Goal: Task Accomplishment & Management: Complete application form

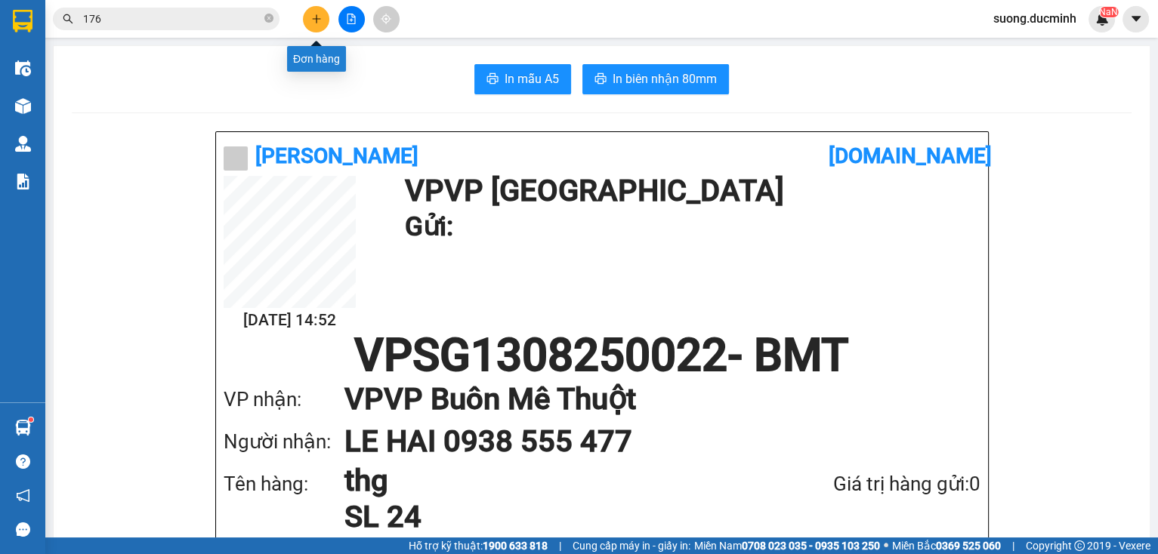
click at [319, 27] on button at bounding box center [316, 19] width 26 height 26
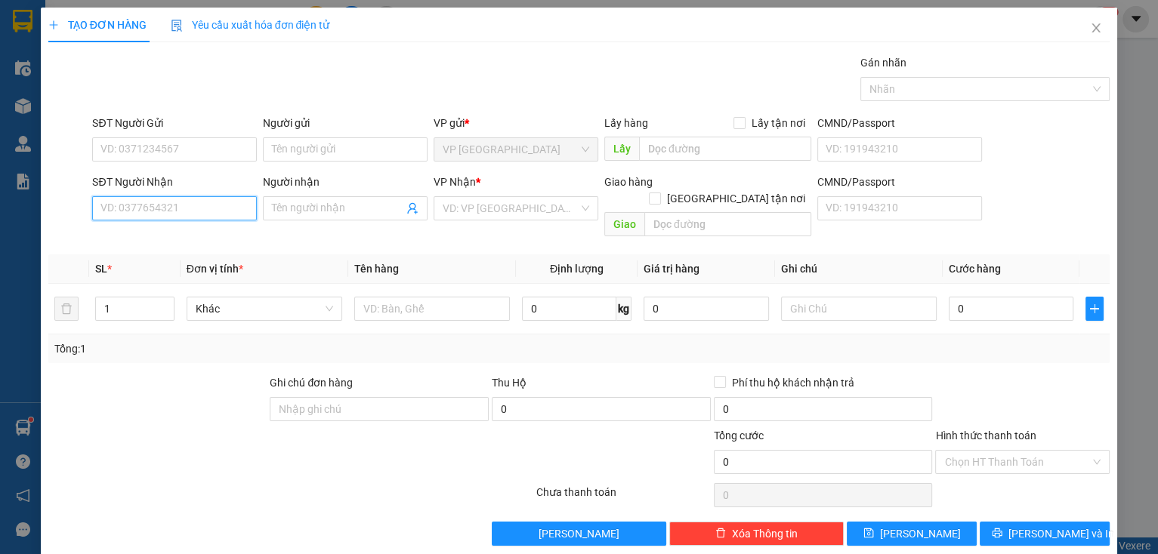
click at [187, 208] on input "SĐT Người Nhận" at bounding box center [174, 208] width 165 height 24
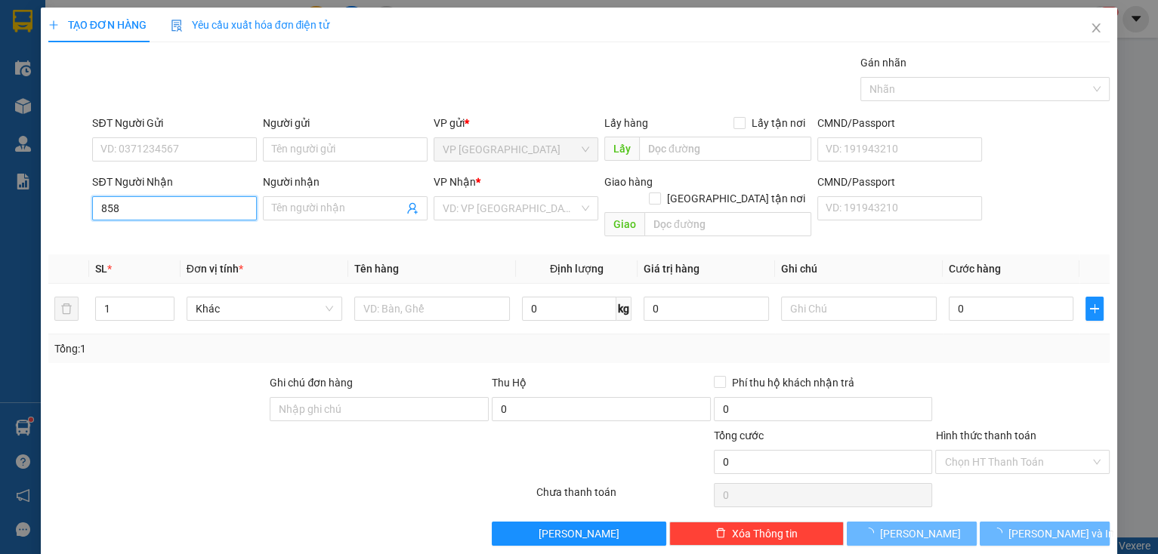
click at [182, 203] on input "858" at bounding box center [174, 208] width 165 height 24
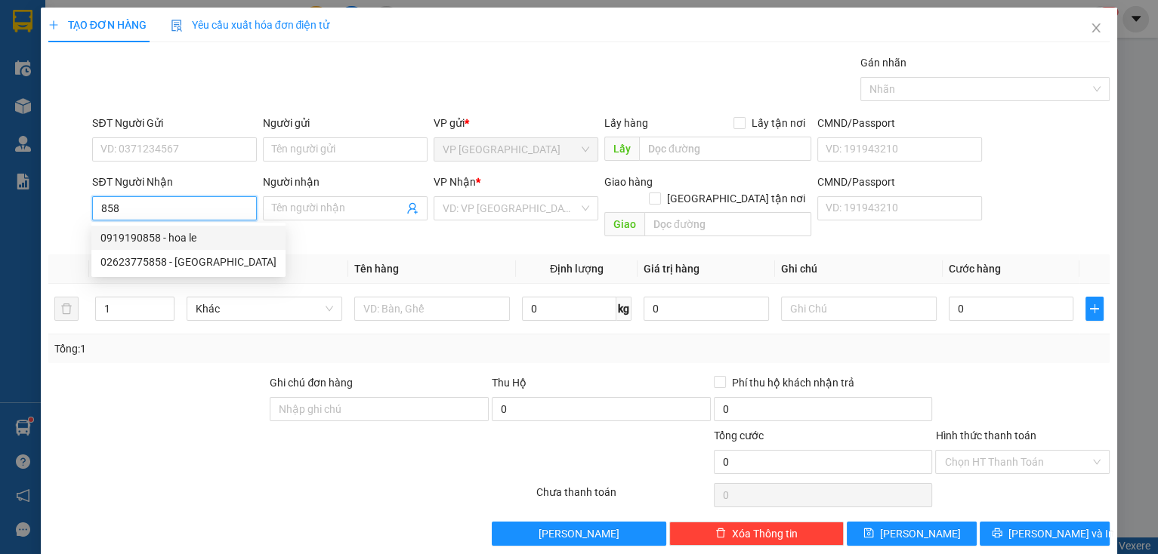
click at [173, 239] on div "0919190858 - hoa le" at bounding box center [188, 238] width 176 height 17
type input "0919190858"
type input "hoa le"
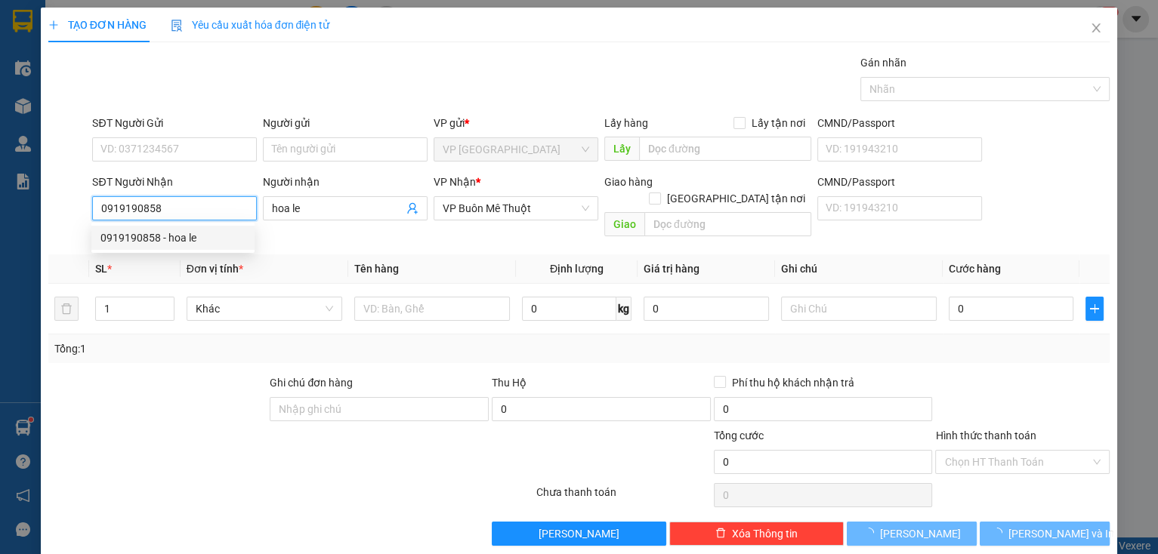
type input "180.000"
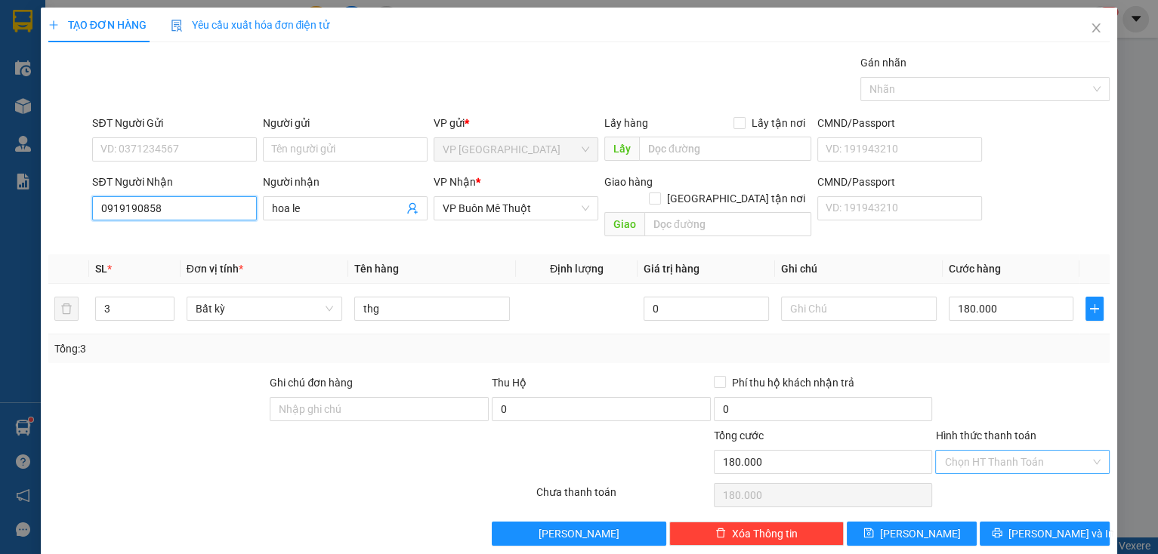
type input "0919190858"
click at [998, 451] on input "Hình thức thanh toán" at bounding box center [1017, 462] width 146 height 23
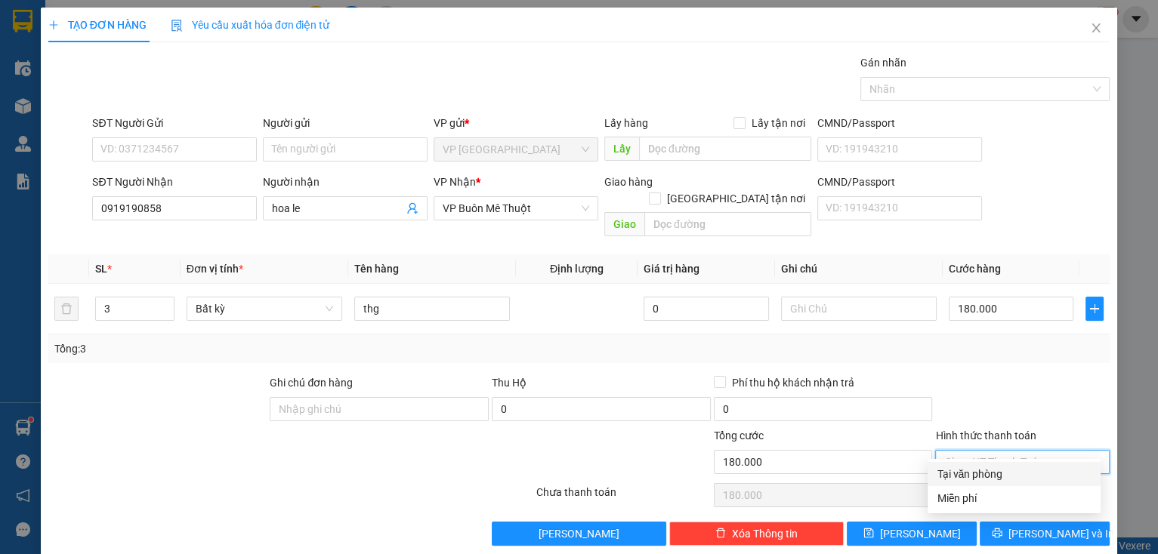
click at [987, 477] on div "Tại văn phòng" at bounding box center [1013, 474] width 155 height 17
type input "0"
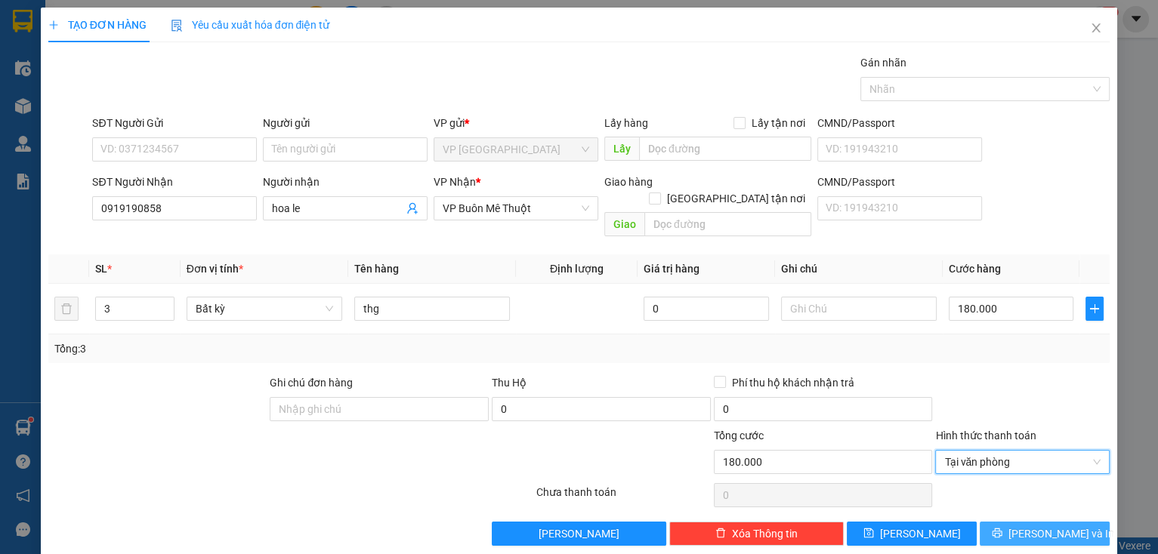
click at [999, 522] on button "[PERSON_NAME] và In" at bounding box center [1044, 534] width 130 height 24
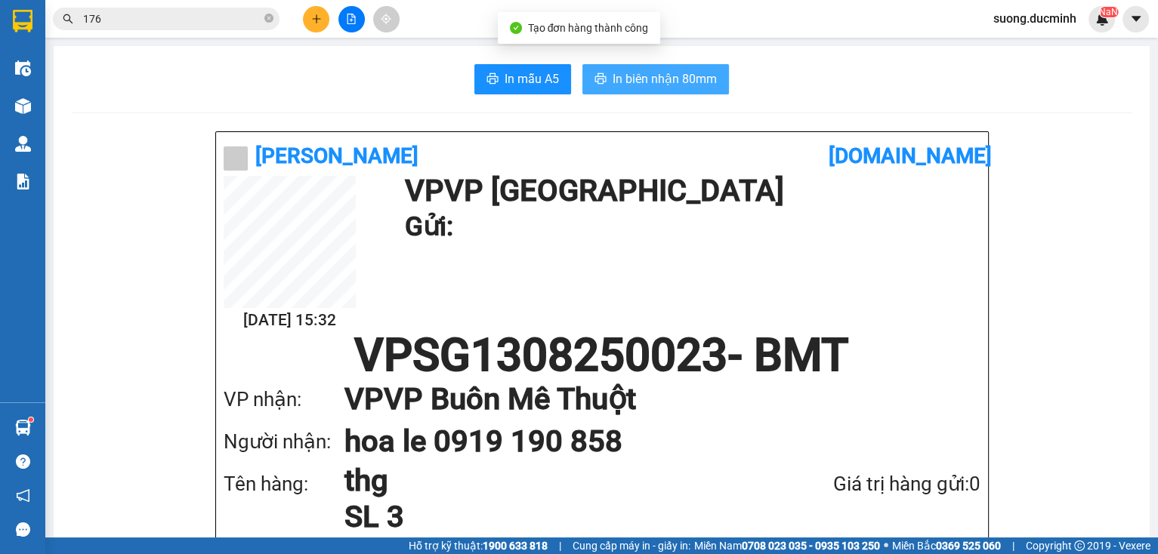
click at [633, 82] on span "In biên nhận 80mm" at bounding box center [664, 78] width 104 height 19
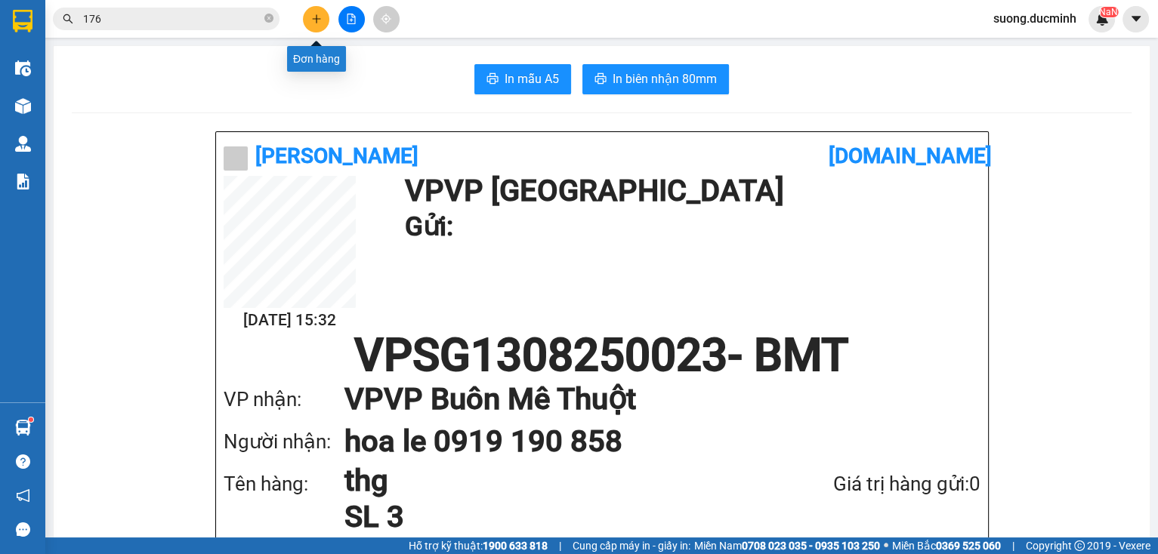
click at [320, 24] on button at bounding box center [316, 19] width 26 height 26
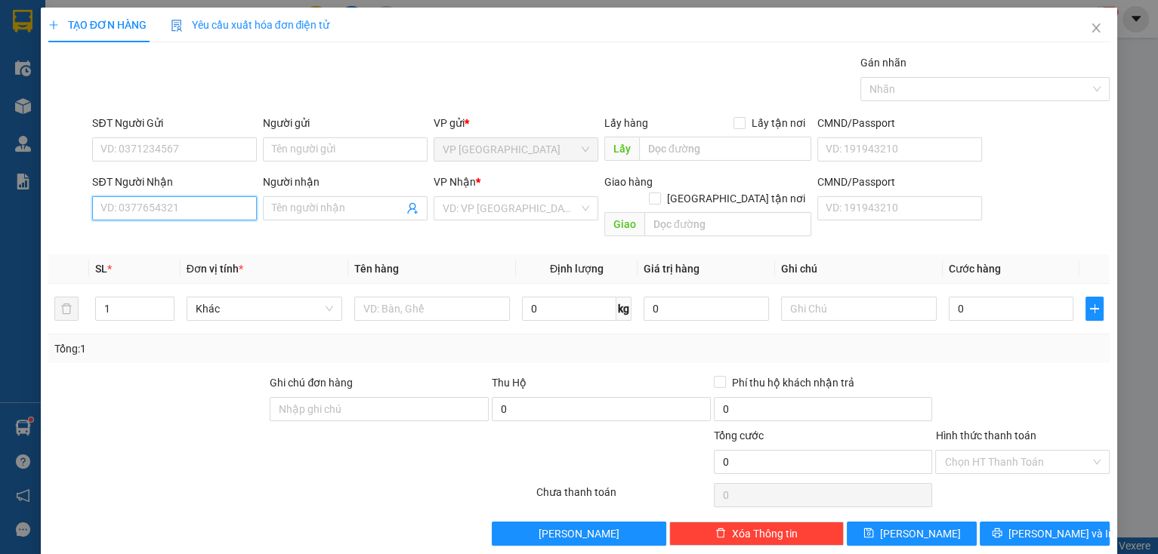
click at [180, 200] on input "SĐT Người Nhận" at bounding box center [174, 208] width 165 height 24
click at [161, 214] on input "SĐT Người Nhận" at bounding box center [174, 208] width 165 height 24
click at [156, 230] on div "0942366076 - vichsun" at bounding box center [172, 238] width 145 height 17
type input "0942366076"
type input "vichsun"
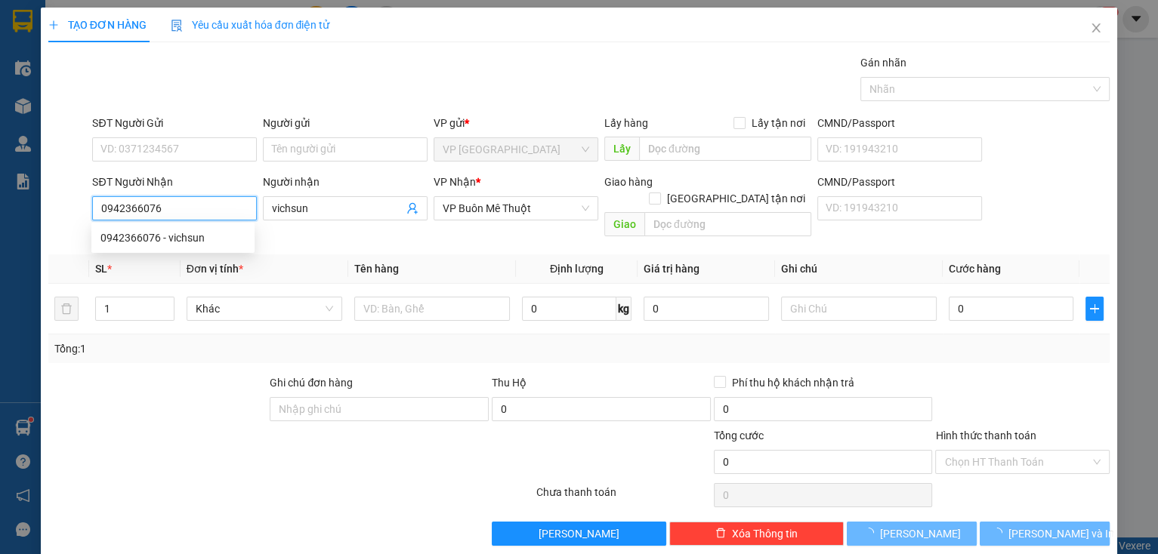
type input "300.000"
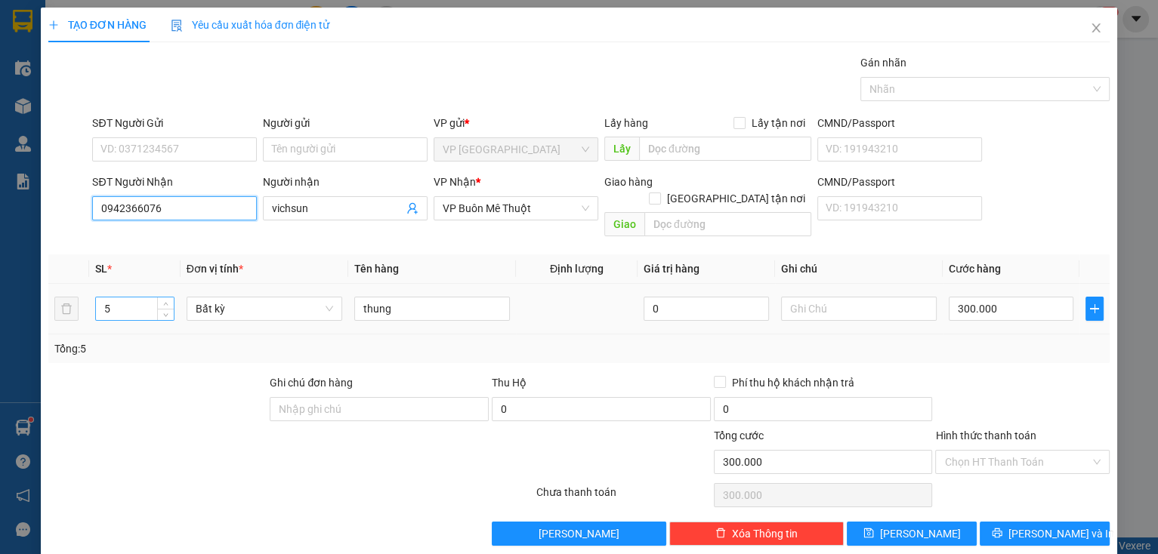
type input "0942366076"
drag, startPoint x: 142, startPoint y: 296, endPoint x: 90, endPoint y: 293, distance: 52.2
click at [90, 293] on td "5" at bounding box center [134, 309] width 91 height 51
type input "4"
click at [1007, 297] on input "300.000" at bounding box center [1010, 309] width 125 height 24
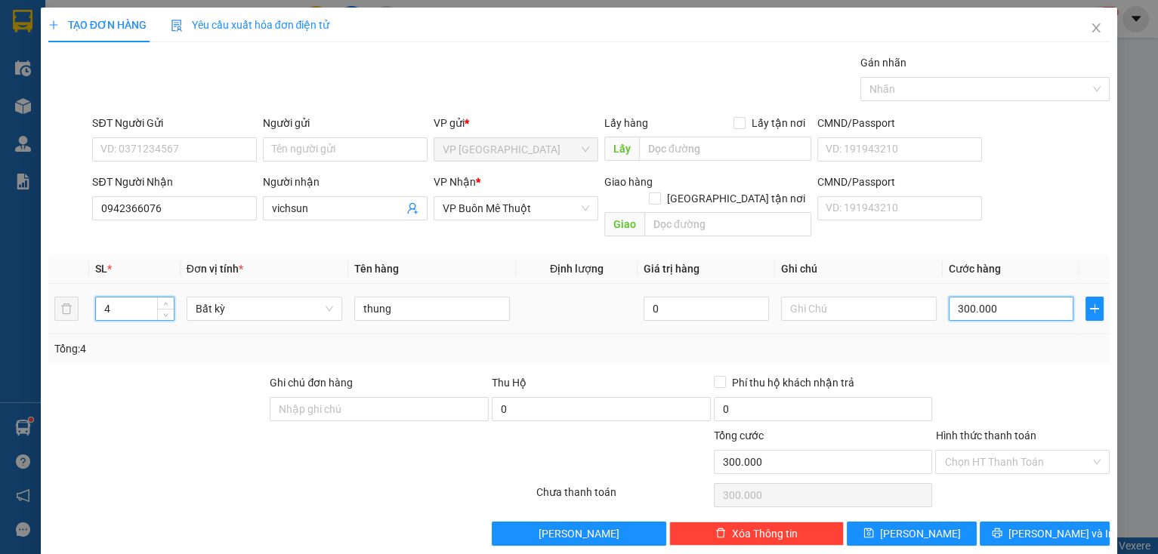
type input "0"
click at [1010, 297] on input "0" at bounding box center [1010, 309] width 125 height 24
type input "2"
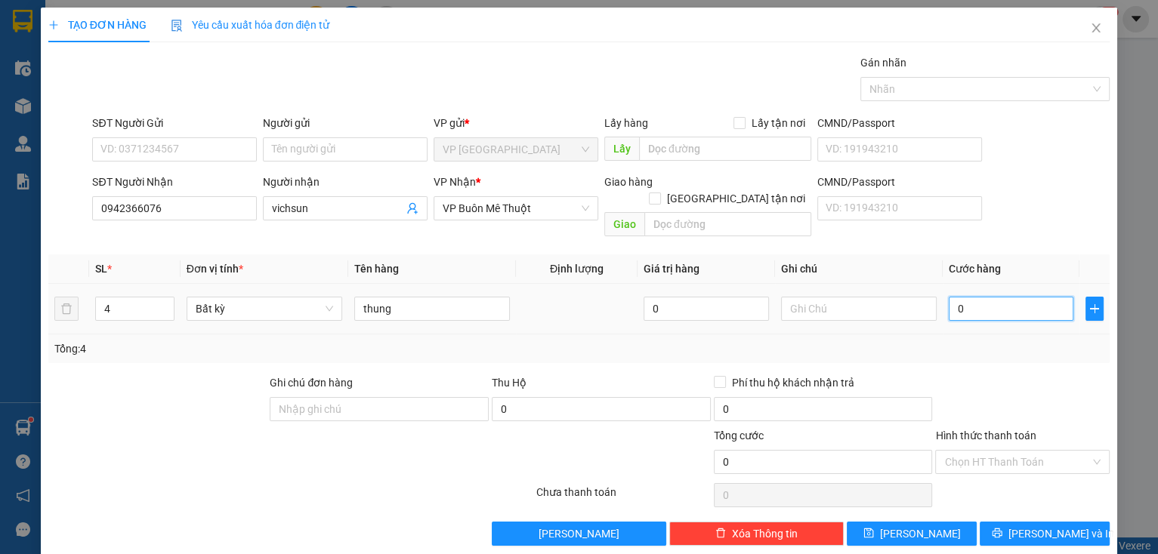
type input "2"
type input "02"
type input "24"
type input "024"
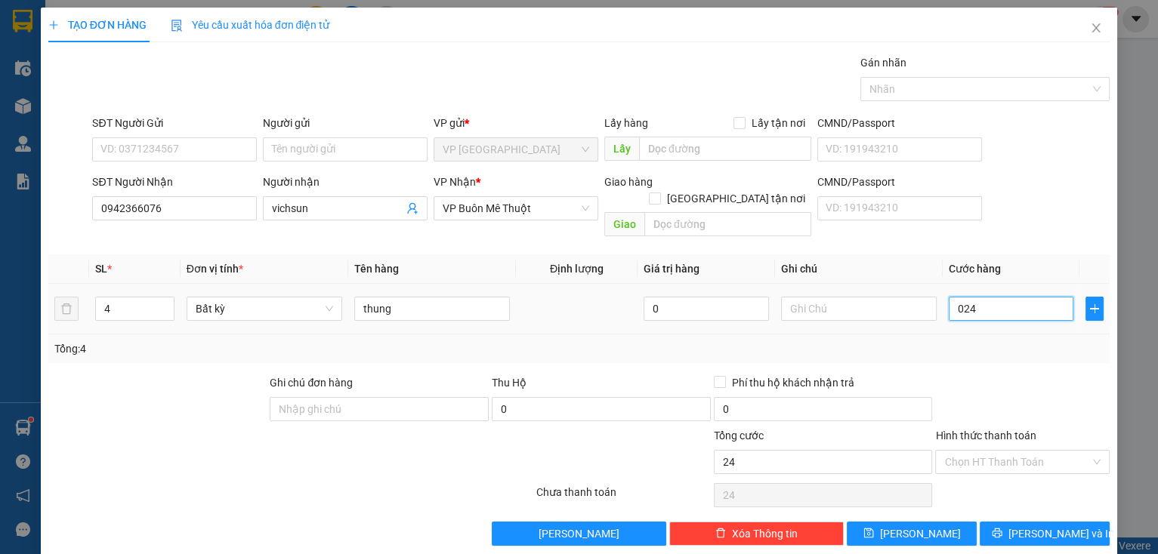
type input "240"
type input "0.240"
type input "240.000"
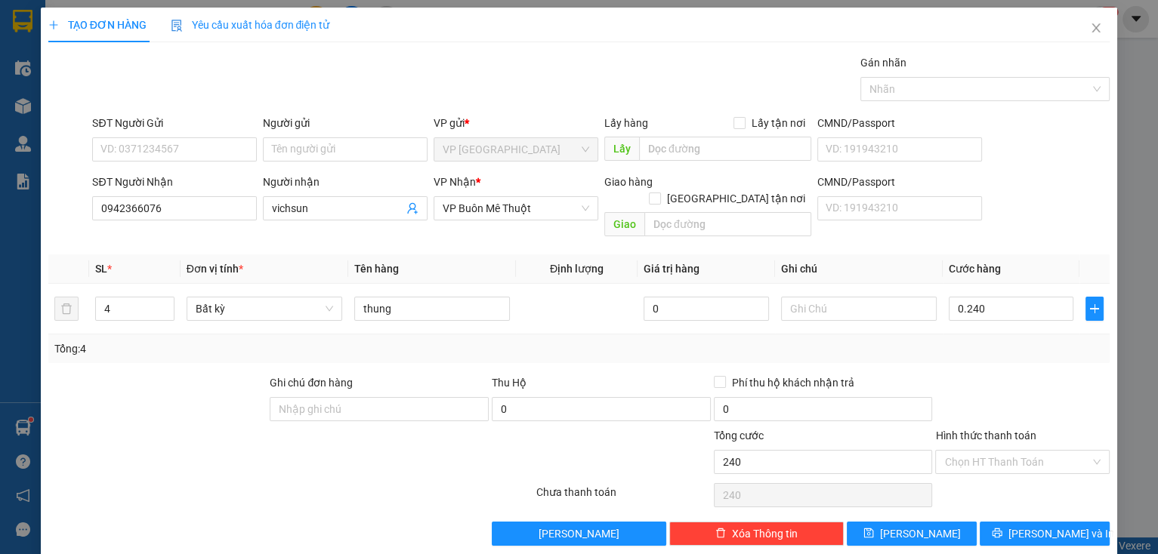
type input "240.000"
click at [1022, 378] on div at bounding box center [1021, 401] width 177 height 53
click at [998, 451] on input "Hình thức thanh toán" at bounding box center [1017, 462] width 146 height 23
click at [991, 477] on div "Tại văn phòng" at bounding box center [1013, 474] width 155 height 17
type input "0"
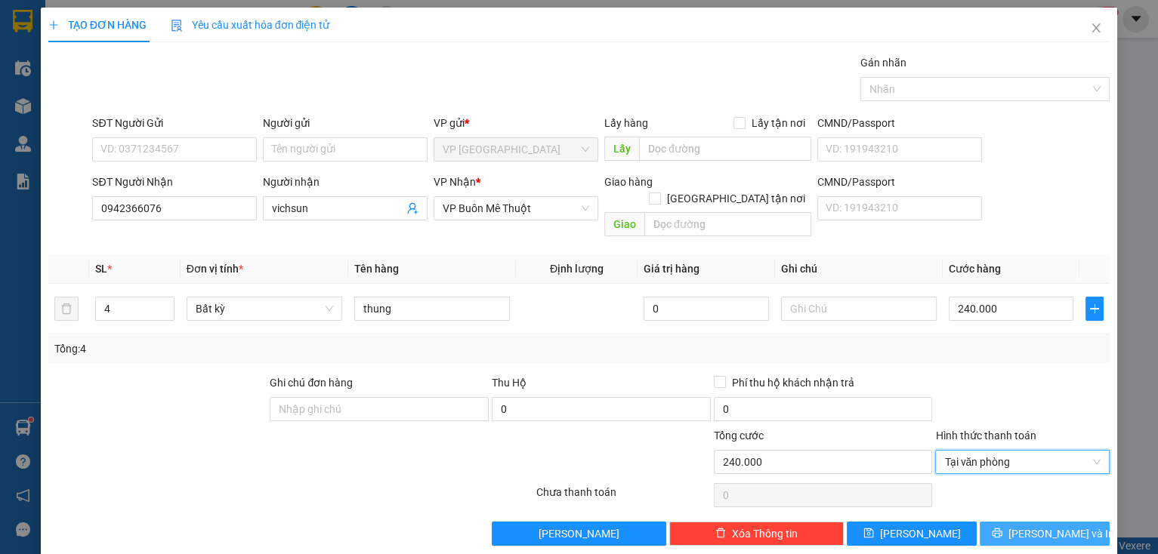
click at [1033, 526] on span "[PERSON_NAME] và In" at bounding box center [1061, 534] width 106 height 17
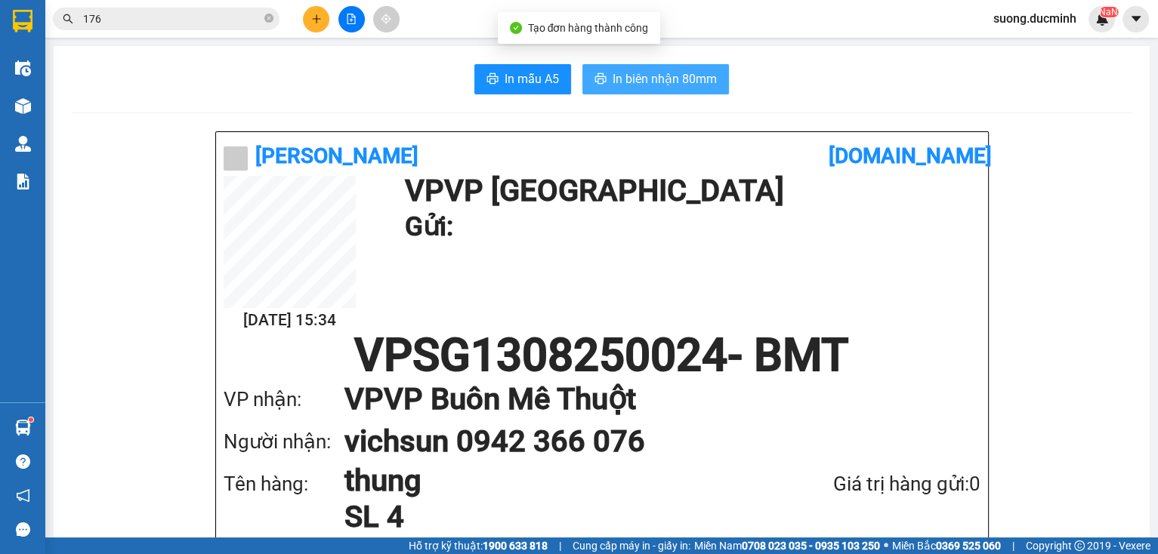
click at [662, 81] on span "In biên nhận 80mm" at bounding box center [664, 78] width 104 height 19
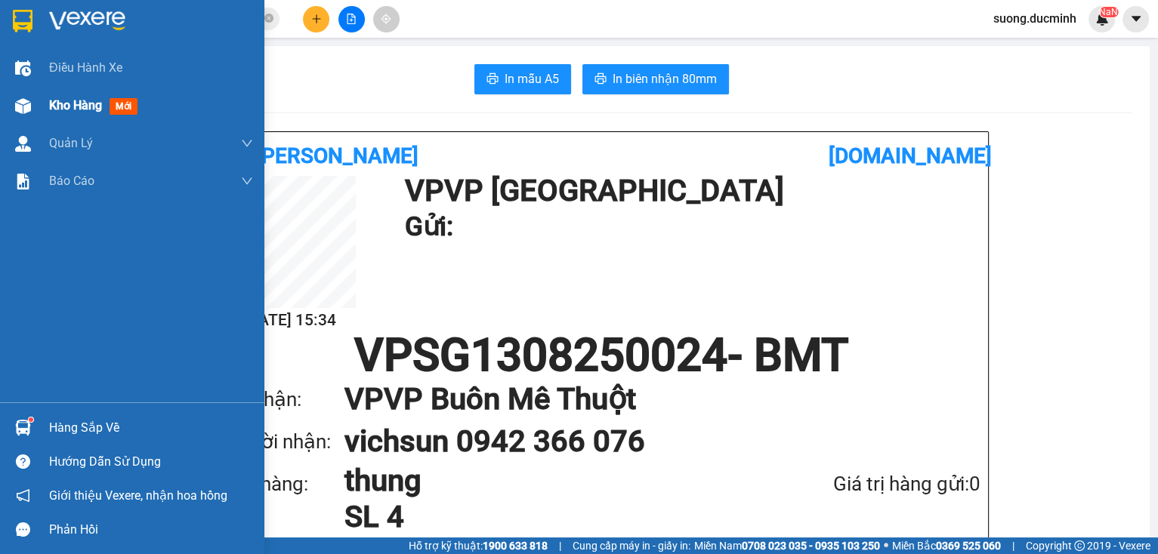
click at [54, 98] on span "Kho hàng" at bounding box center [75, 105] width 53 height 14
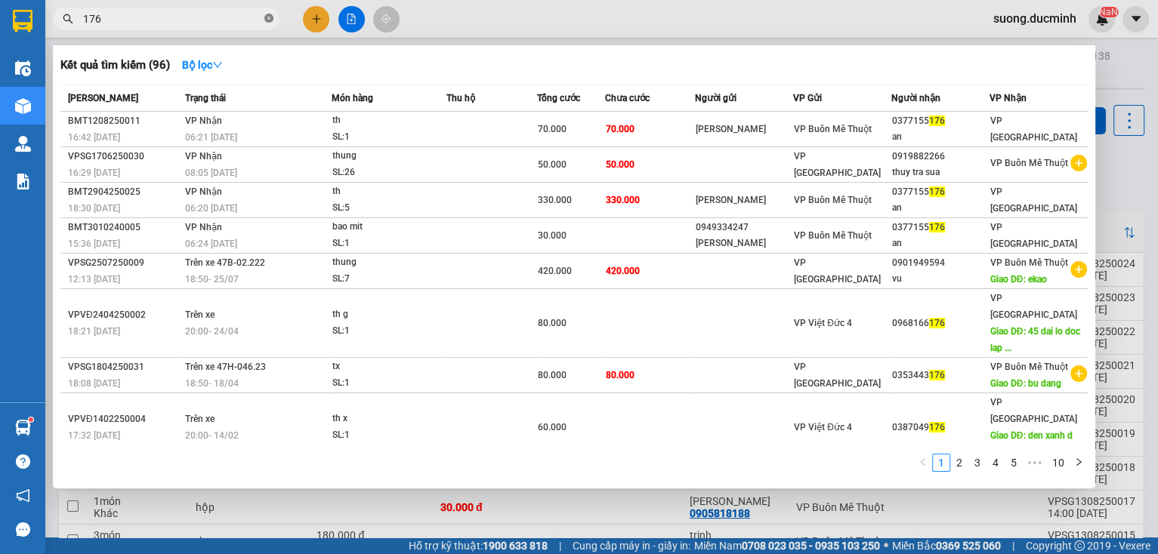
click at [264, 21] on icon "close-circle" at bounding box center [268, 18] width 9 height 9
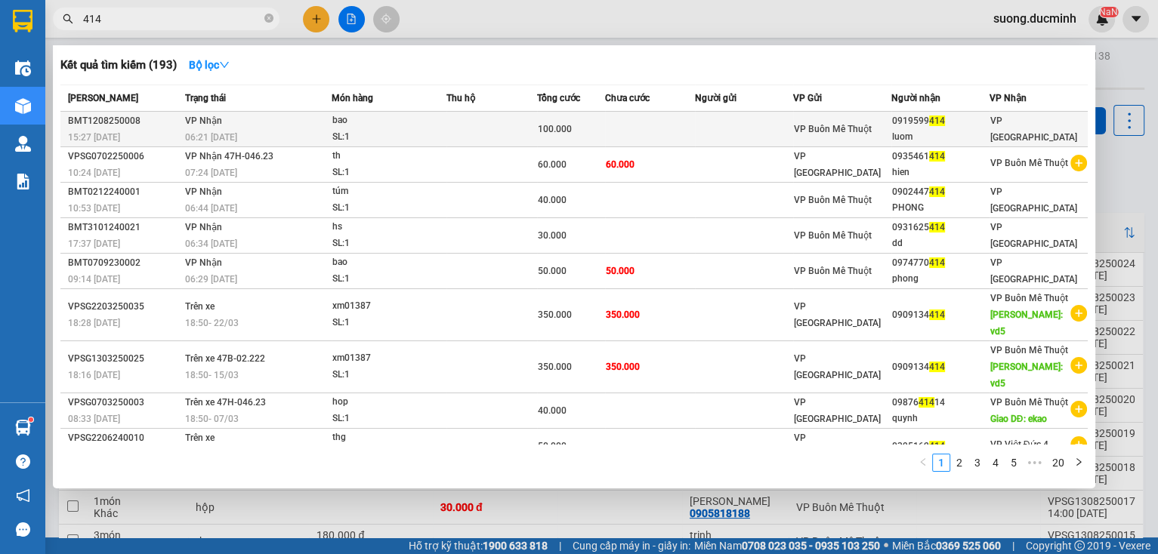
type input "414"
click at [915, 131] on div "luom" at bounding box center [940, 137] width 97 height 16
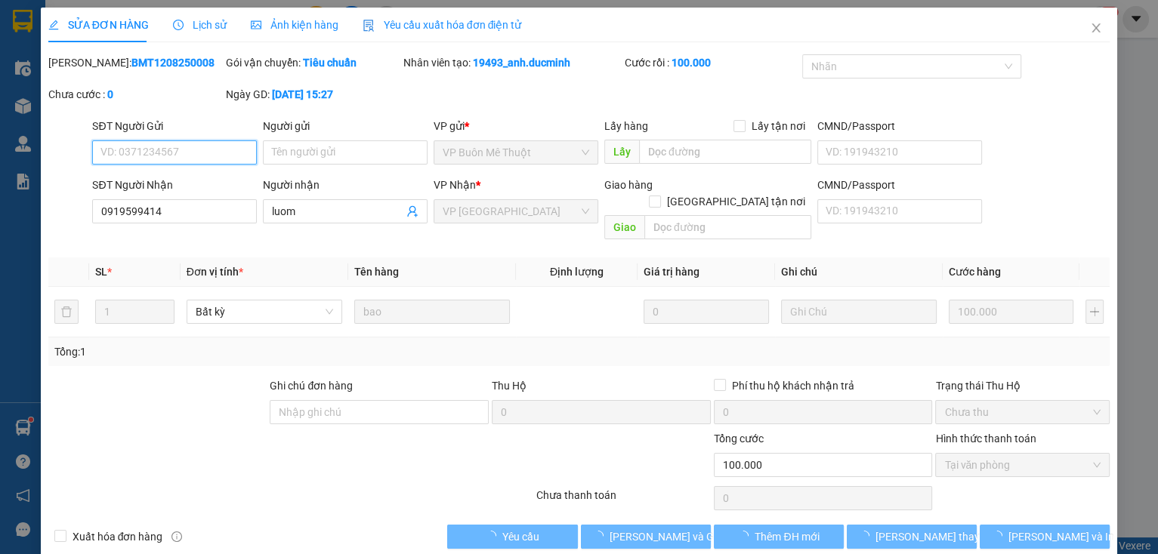
type input "0919599414"
type input "luom"
type input "100.000"
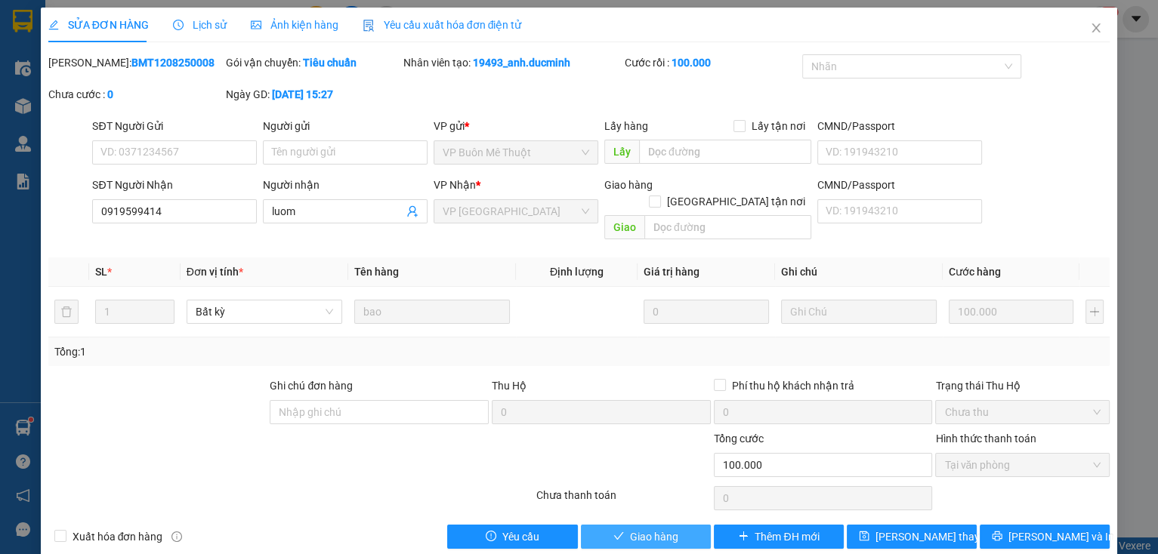
click at [634, 529] on span "Giao hàng" at bounding box center [654, 537] width 48 height 17
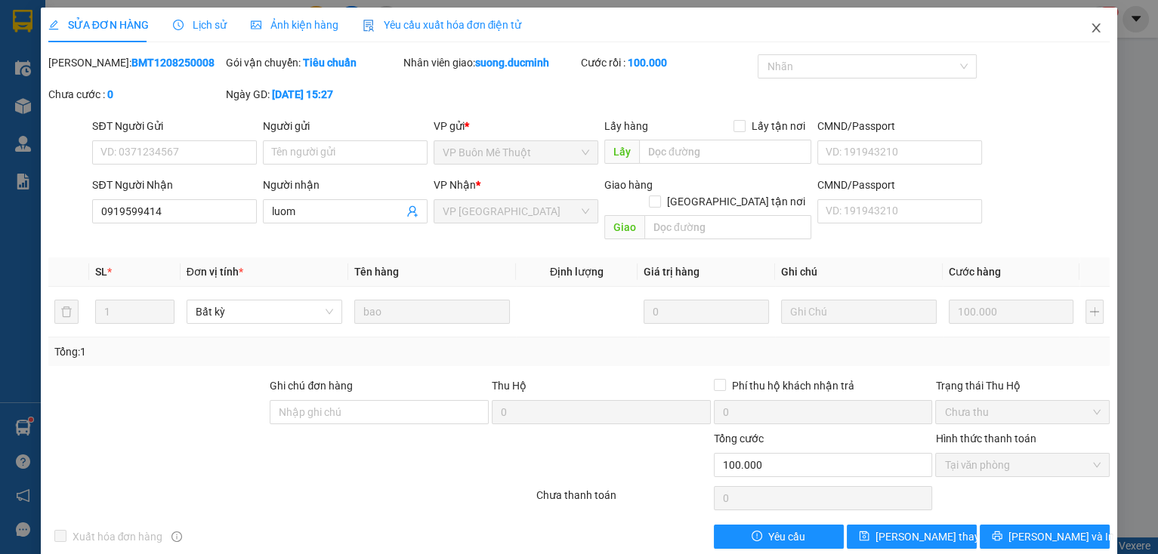
click at [1090, 30] on icon "close" at bounding box center [1096, 28] width 12 height 12
click at [1081, 30] on div "suong.ducminh NaN" at bounding box center [1048, 19] width 134 height 26
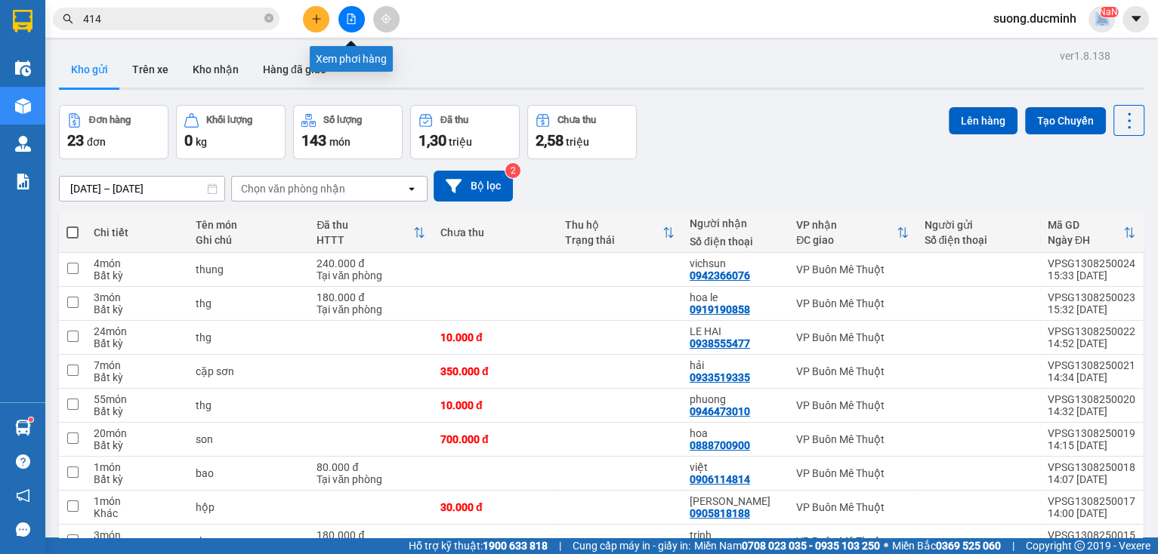
click at [352, 20] on icon "file-add" at bounding box center [351, 19] width 8 height 11
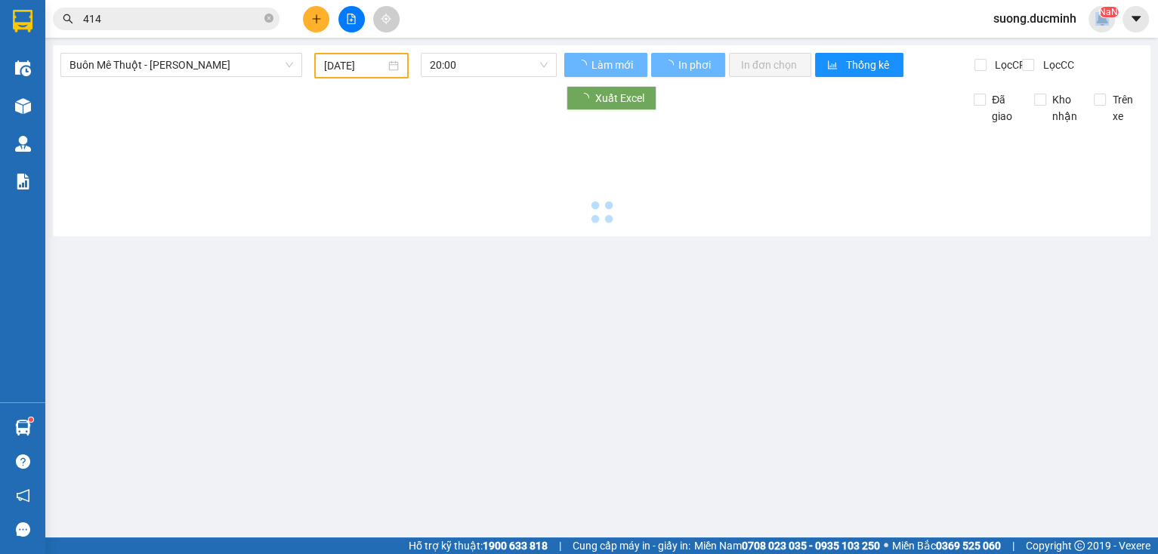
type input "[DATE]"
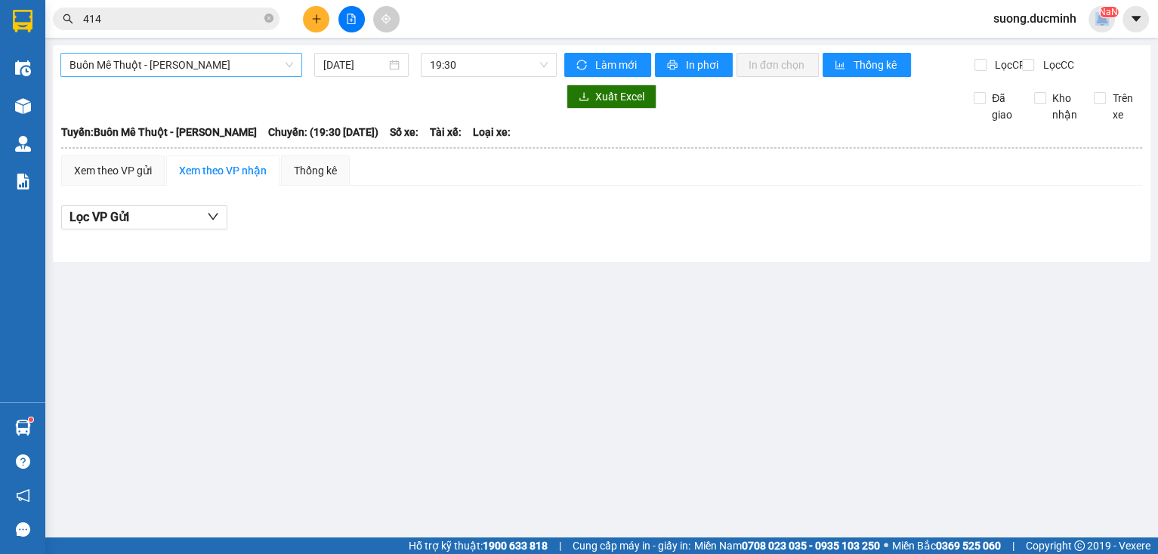
click at [270, 68] on span "Buôn Mê Thuột - [PERSON_NAME]" at bounding box center [181, 65] width 224 height 23
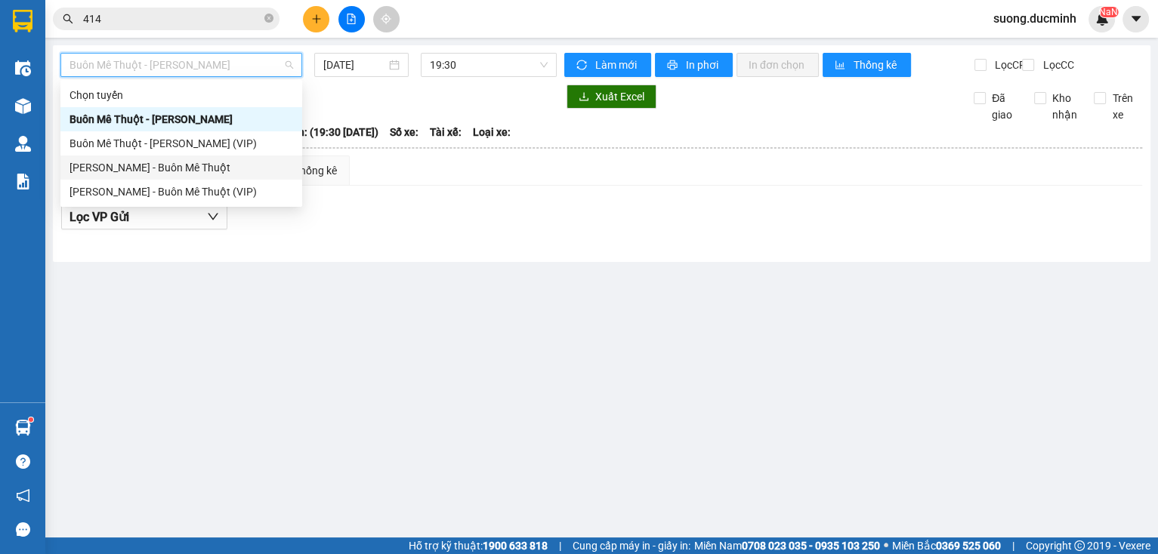
click at [195, 168] on div "[PERSON_NAME] - Buôn Mê Thuột" at bounding box center [181, 167] width 224 height 17
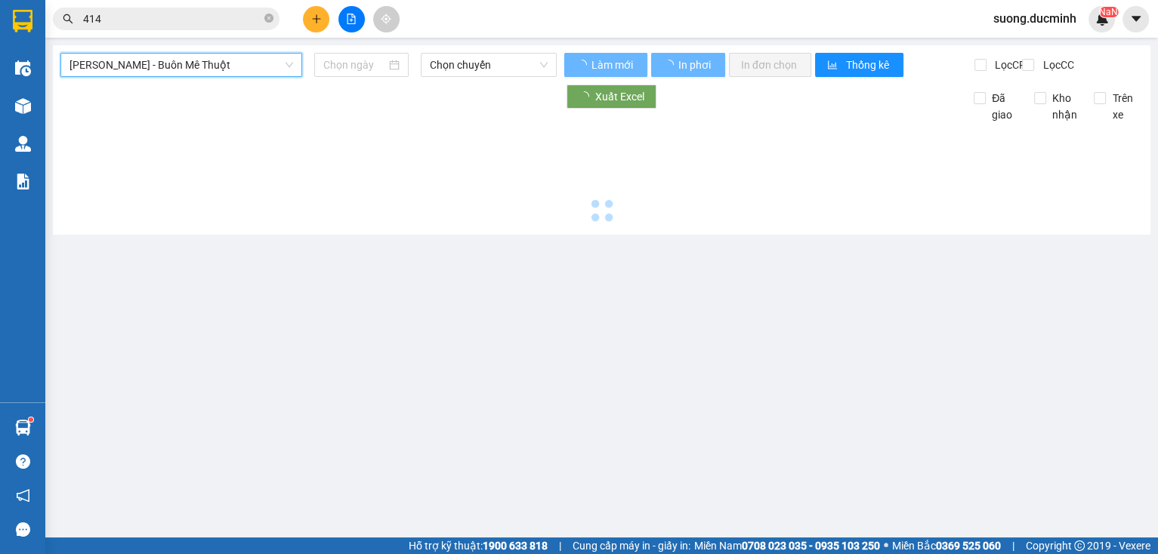
type input "[DATE]"
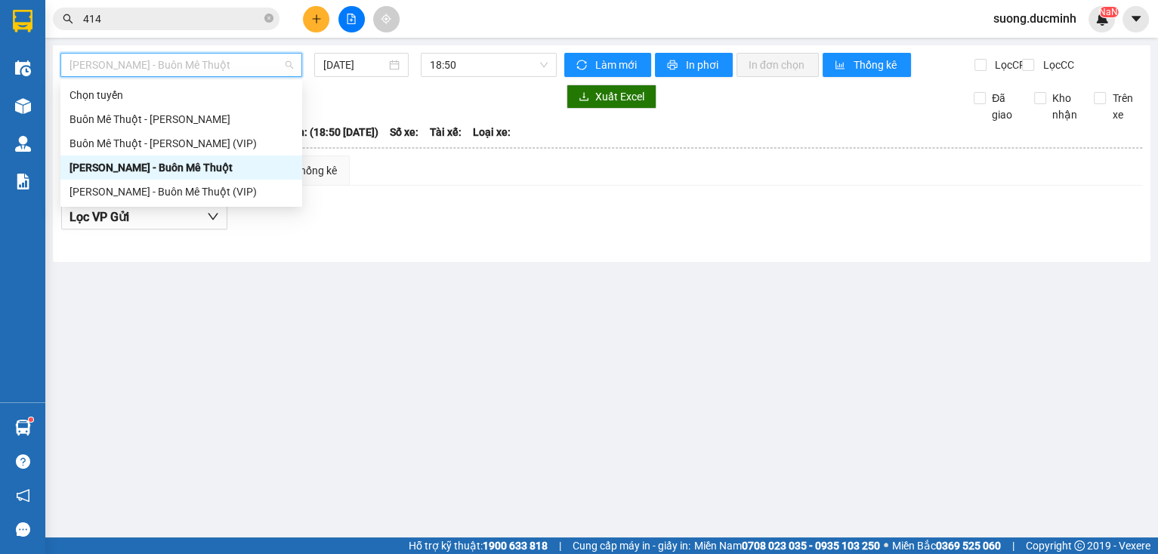
click at [202, 59] on span "[PERSON_NAME] - Buôn Mê Thuột" at bounding box center [181, 65] width 224 height 23
click at [189, 140] on div "Buôn Mê Thuột - [PERSON_NAME] (VIP)" at bounding box center [181, 143] width 224 height 17
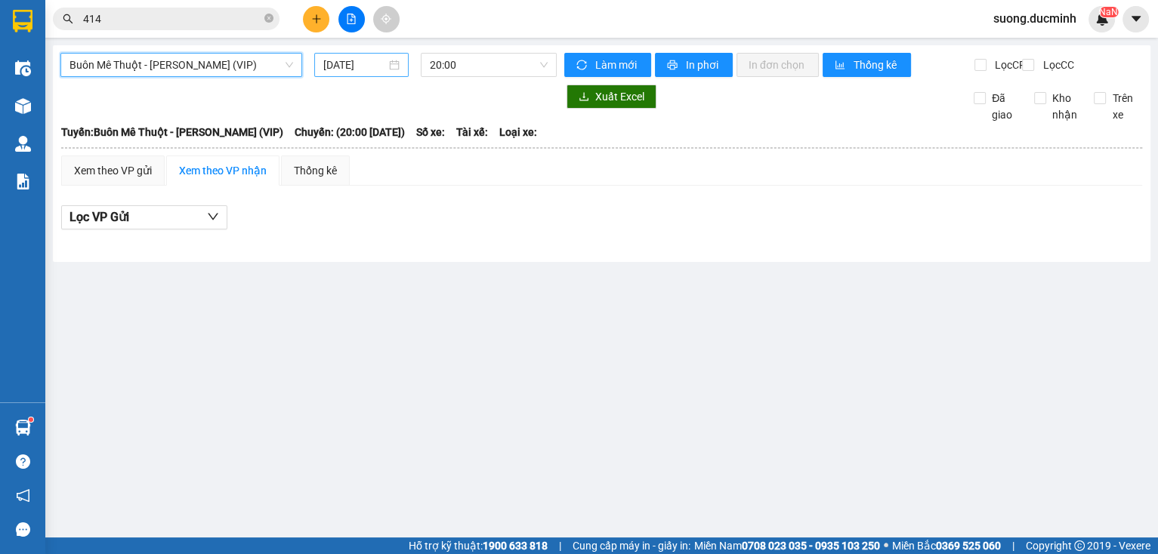
click at [347, 63] on input "[DATE]" at bounding box center [354, 65] width 62 height 17
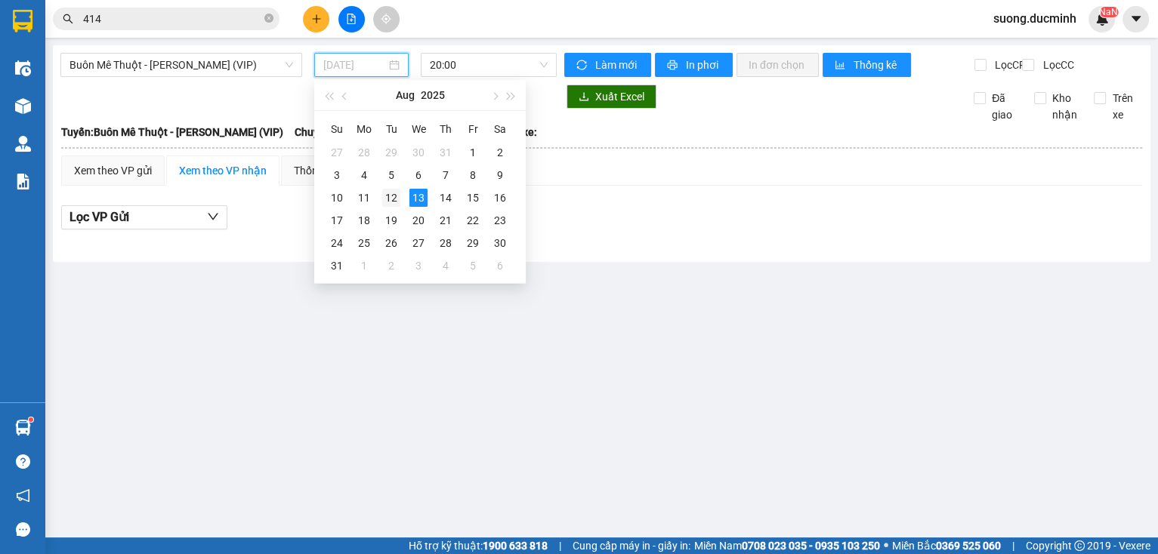
click at [396, 193] on div "12" at bounding box center [391, 198] width 18 height 18
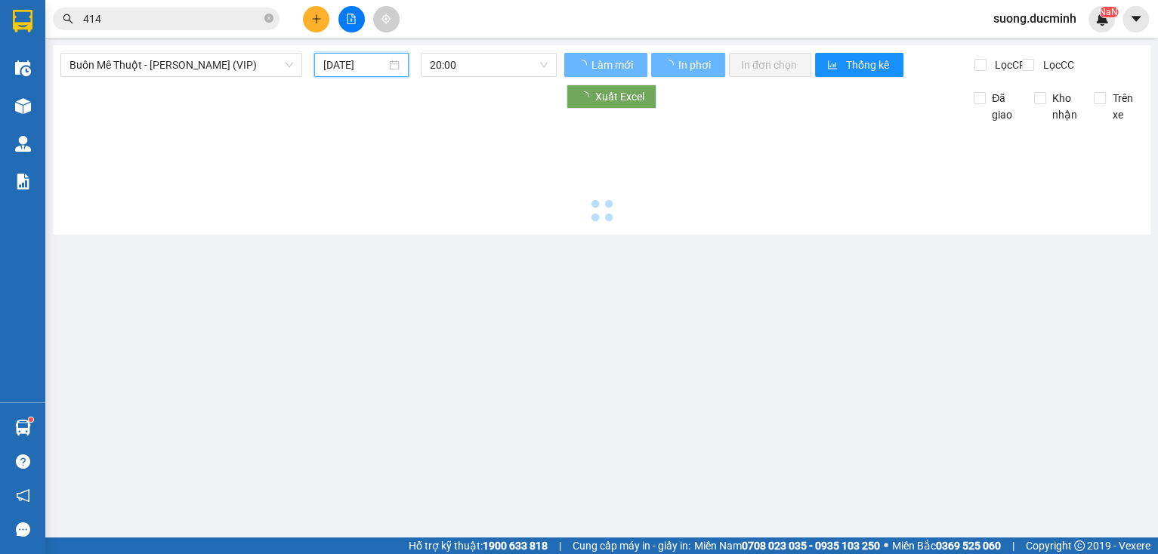
type input "[DATE]"
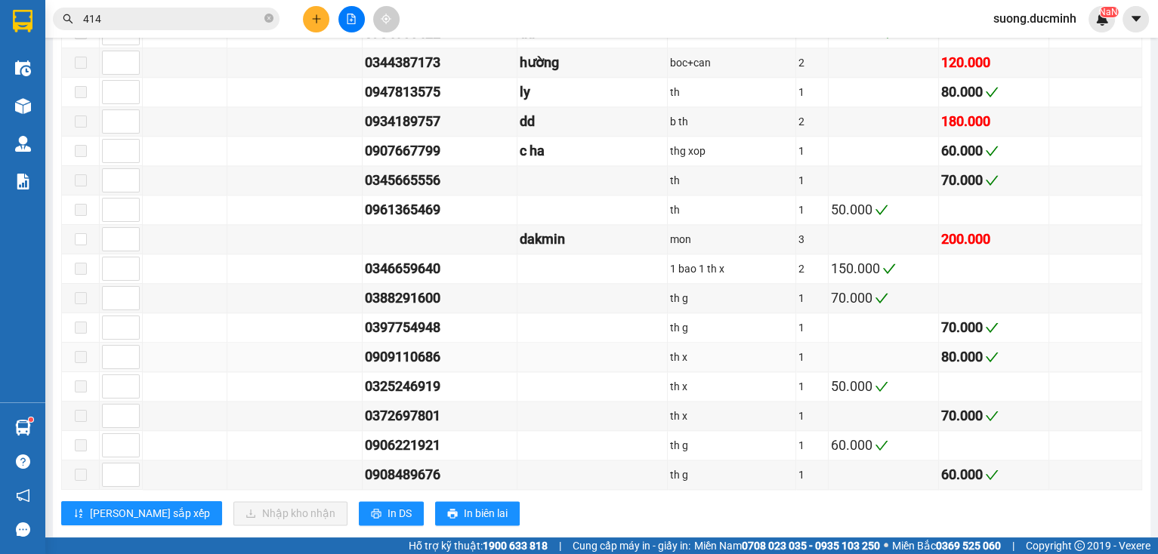
scroll to position [1812, 0]
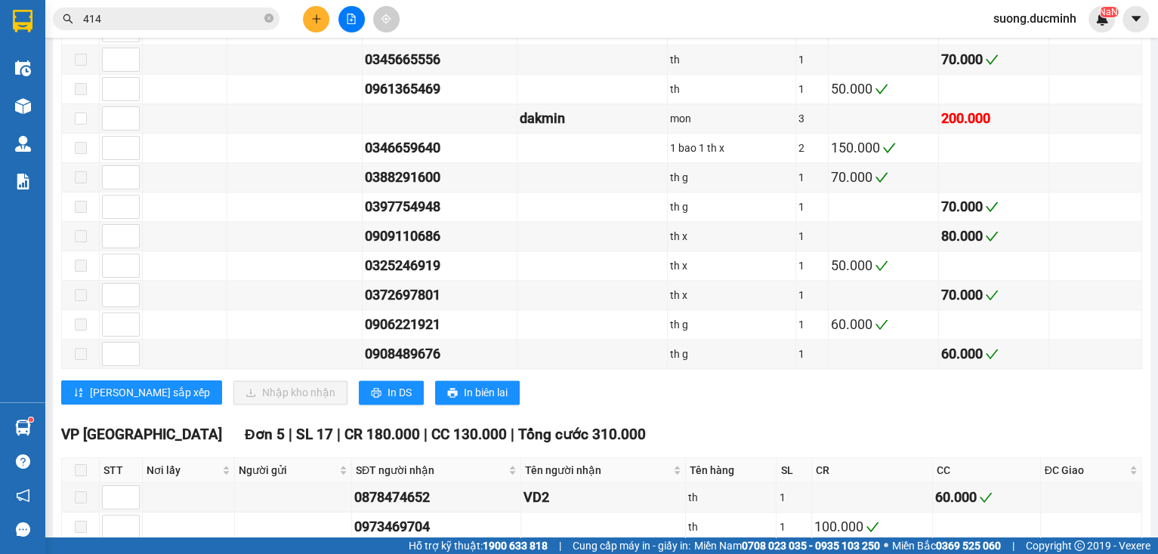
click at [314, 26] on button at bounding box center [316, 19] width 26 height 26
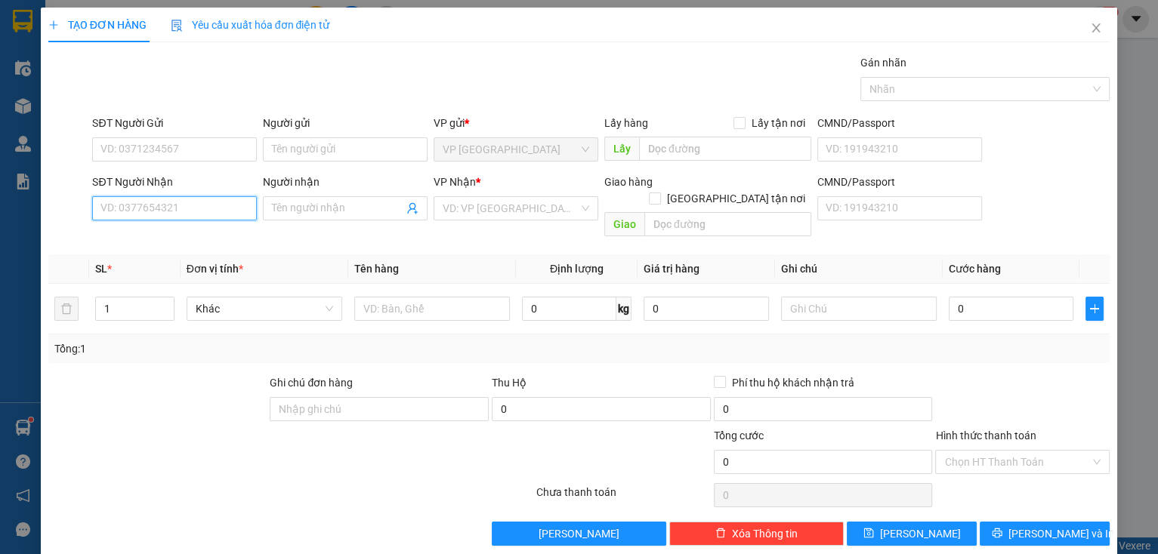
click at [161, 199] on input "SĐT Người Nhận" at bounding box center [174, 208] width 165 height 24
click at [157, 235] on div "0943705050" at bounding box center [172, 238] width 145 height 17
type input "0943705050"
type input "150.000"
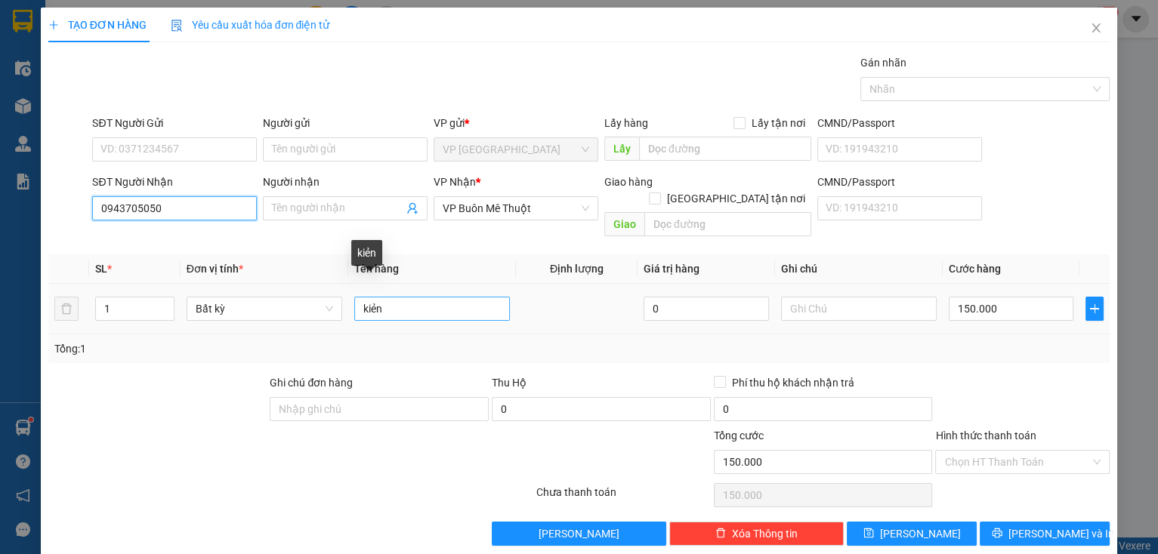
type input "0943705050"
click at [402, 301] on input "kiẻn" at bounding box center [432, 309] width 156 height 24
type input "kiẻn đạt lý"
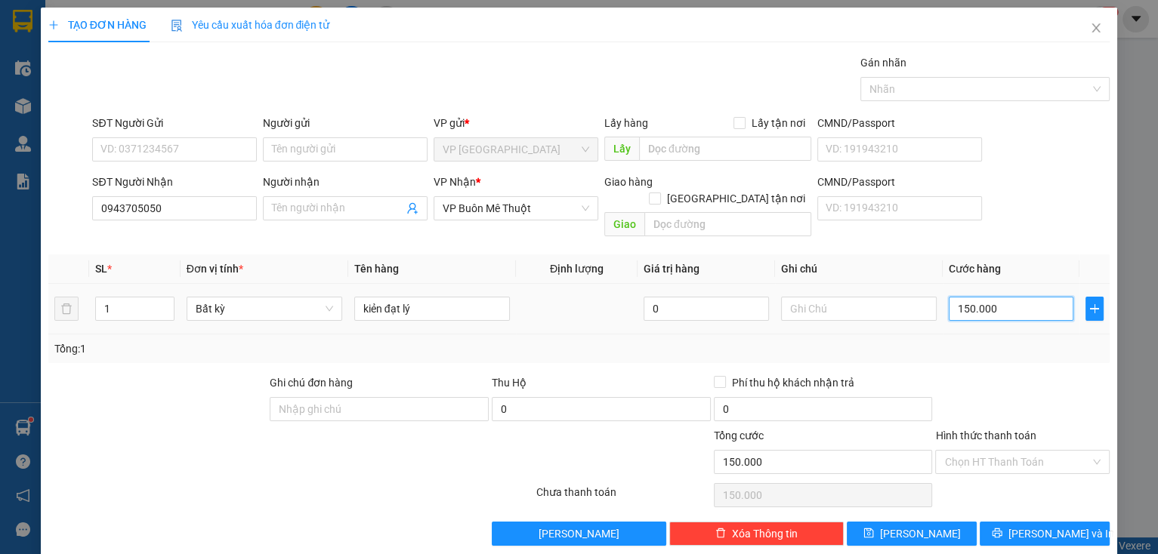
click at [998, 297] on input "150.000" at bounding box center [1010, 309] width 125 height 24
type input "2"
type input "25"
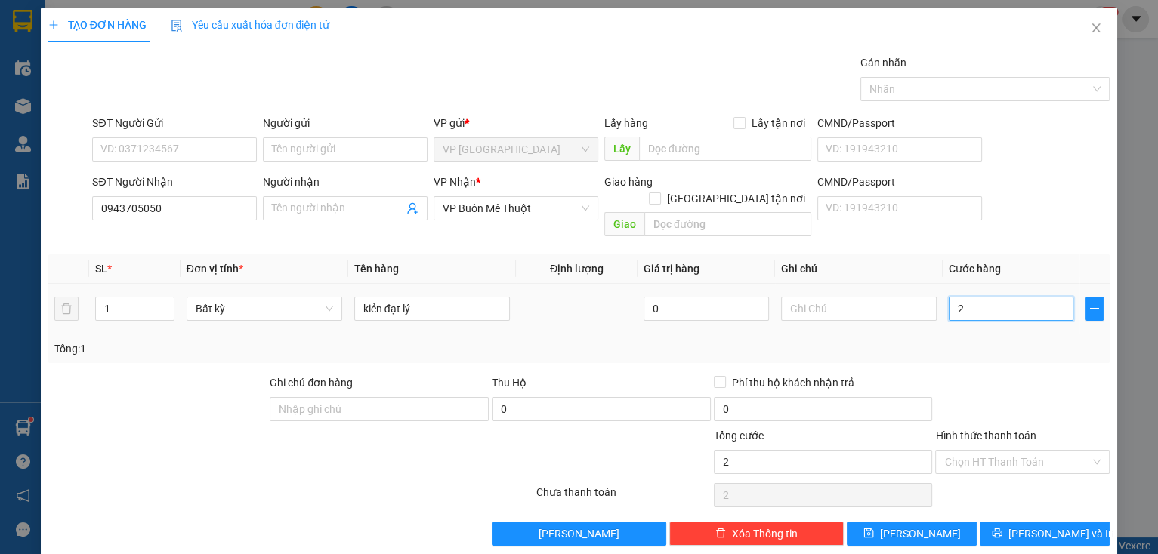
type input "25"
type input "250"
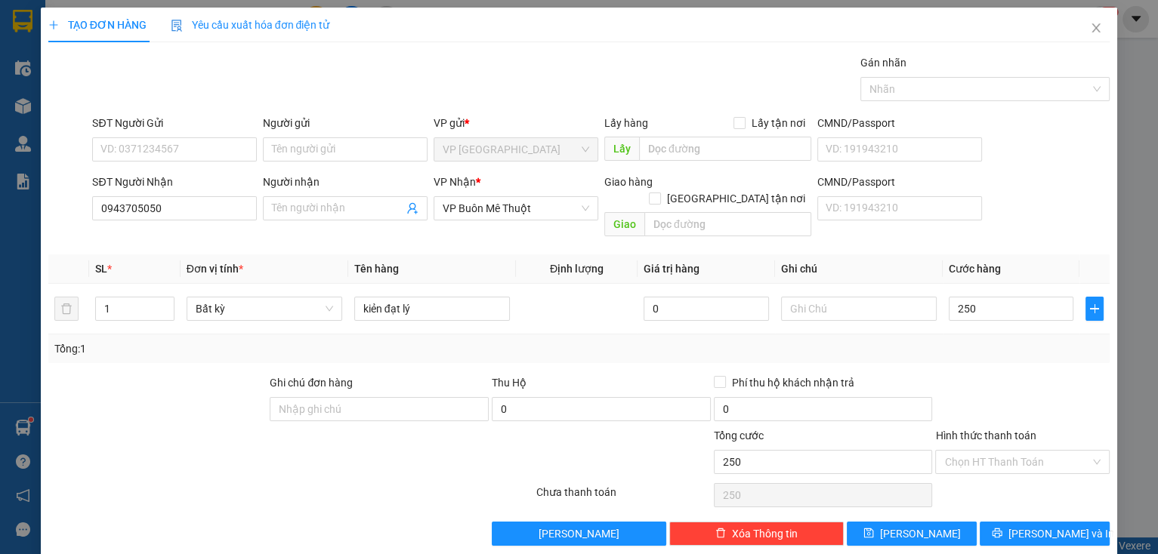
type input "250.000"
click at [996, 399] on div at bounding box center [1021, 401] width 177 height 53
click at [1001, 522] on button "[PERSON_NAME] và In" at bounding box center [1044, 534] width 130 height 24
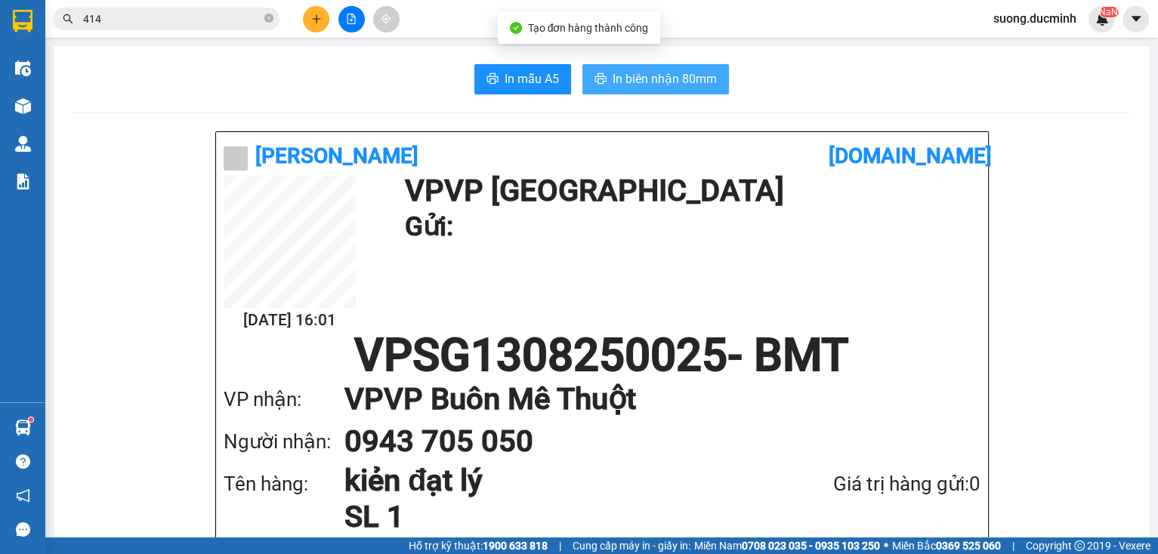
click at [625, 82] on span "In biên nhận 80mm" at bounding box center [664, 78] width 104 height 19
click at [626, 78] on span "In biên nhận 80mm" at bounding box center [664, 78] width 104 height 19
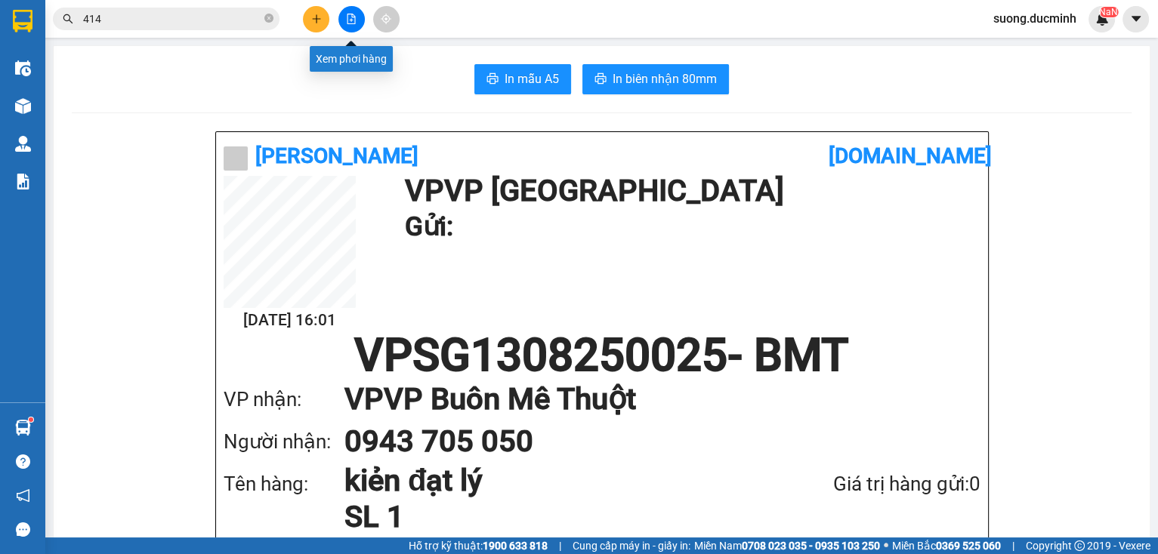
click at [348, 21] on icon "file-add" at bounding box center [351, 19] width 11 height 11
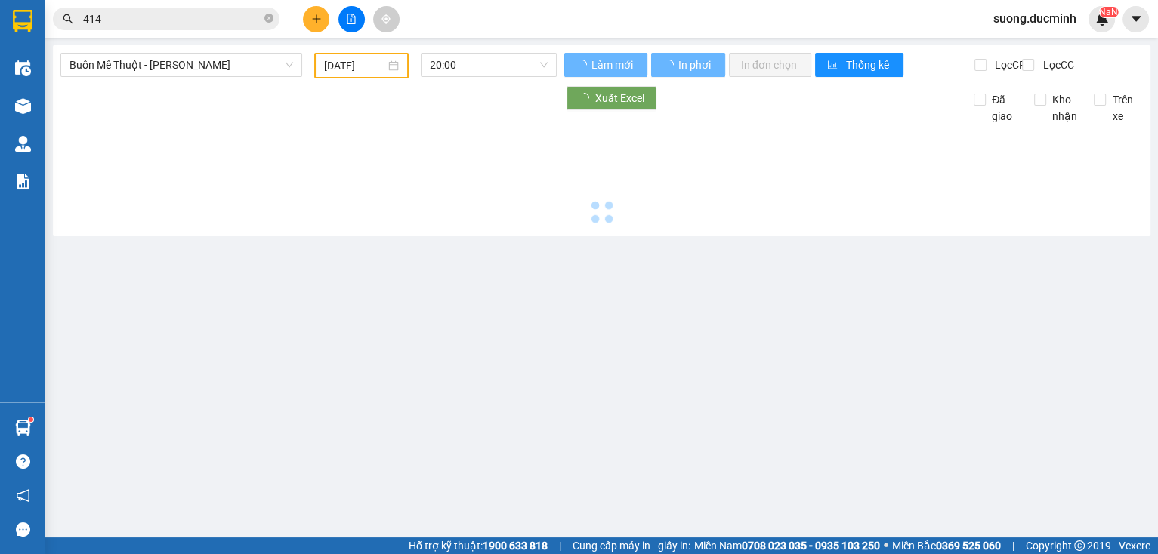
type input "[DATE]"
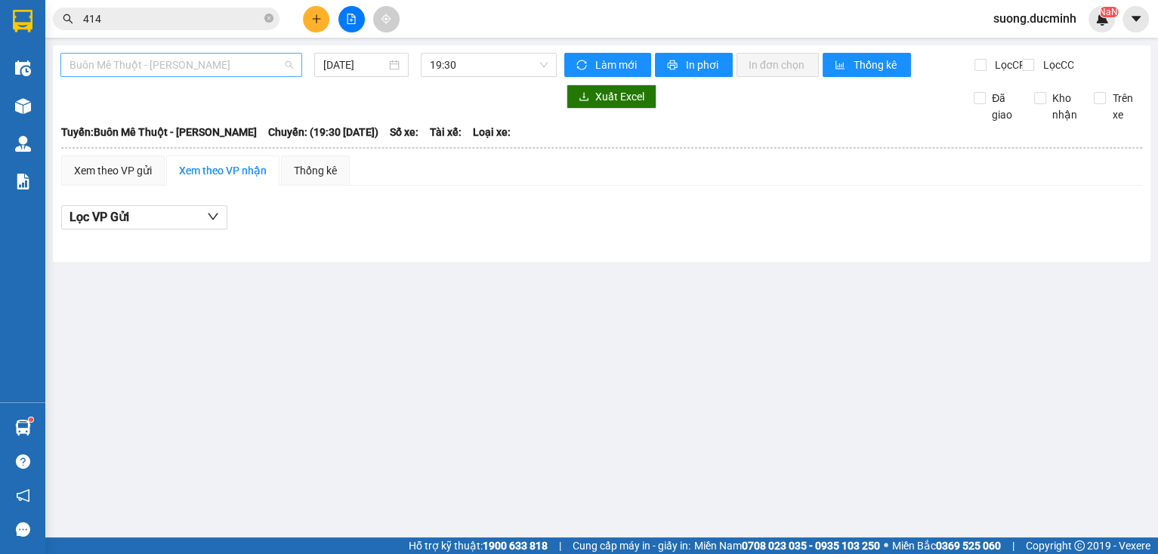
click at [220, 72] on span "Buôn Mê Thuột - [PERSON_NAME]" at bounding box center [181, 65] width 224 height 23
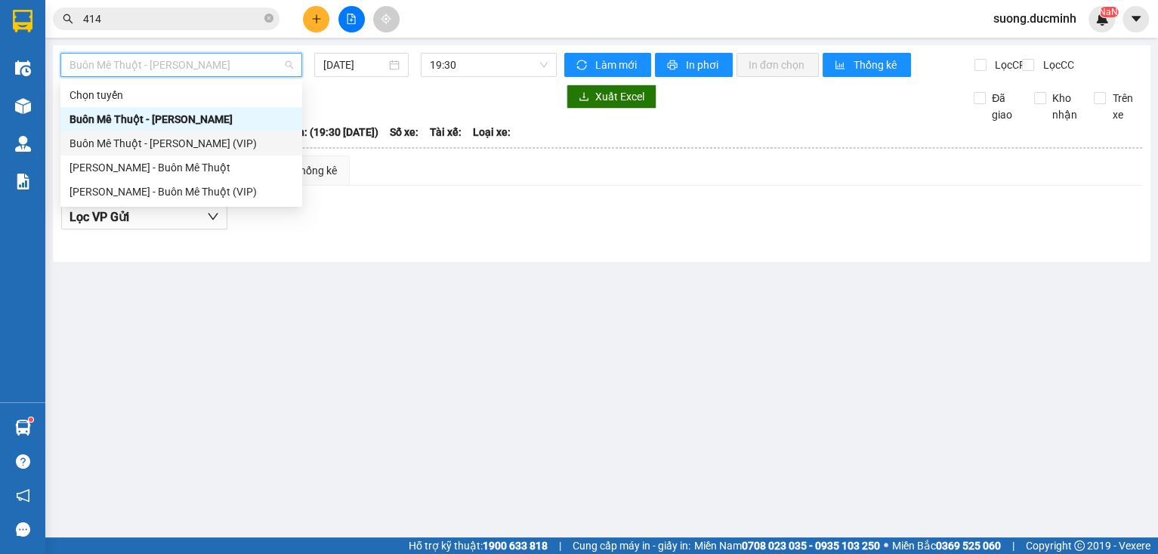
click at [230, 149] on div "Buôn Mê Thuột - [PERSON_NAME] (VIP)" at bounding box center [181, 143] width 224 height 17
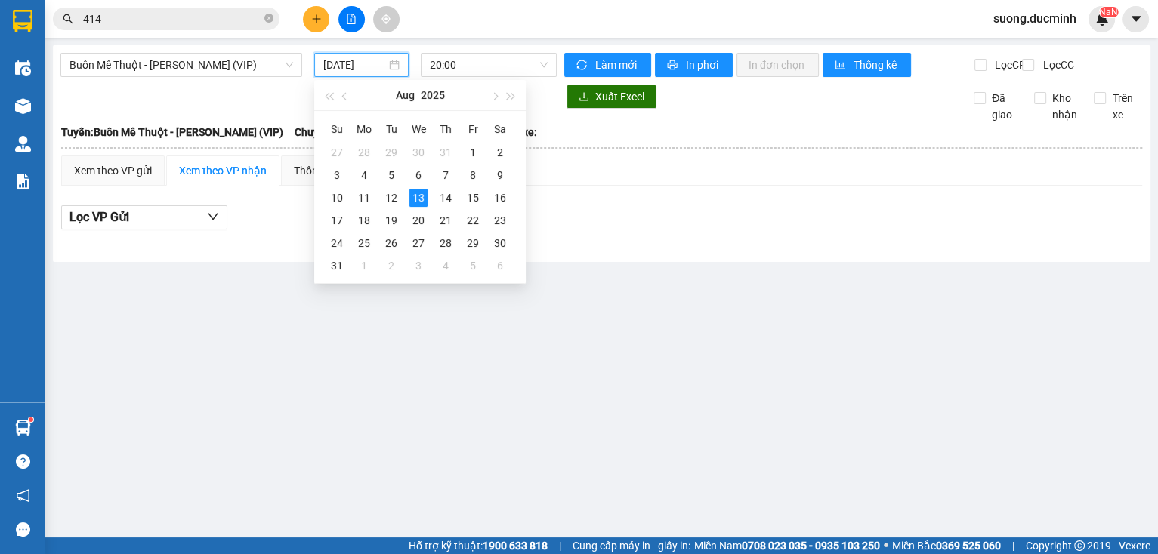
click at [347, 63] on input "[DATE]" at bounding box center [354, 65] width 62 height 17
click at [399, 199] on div "12" at bounding box center [391, 198] width 18 height 18
type input "[DATE]"
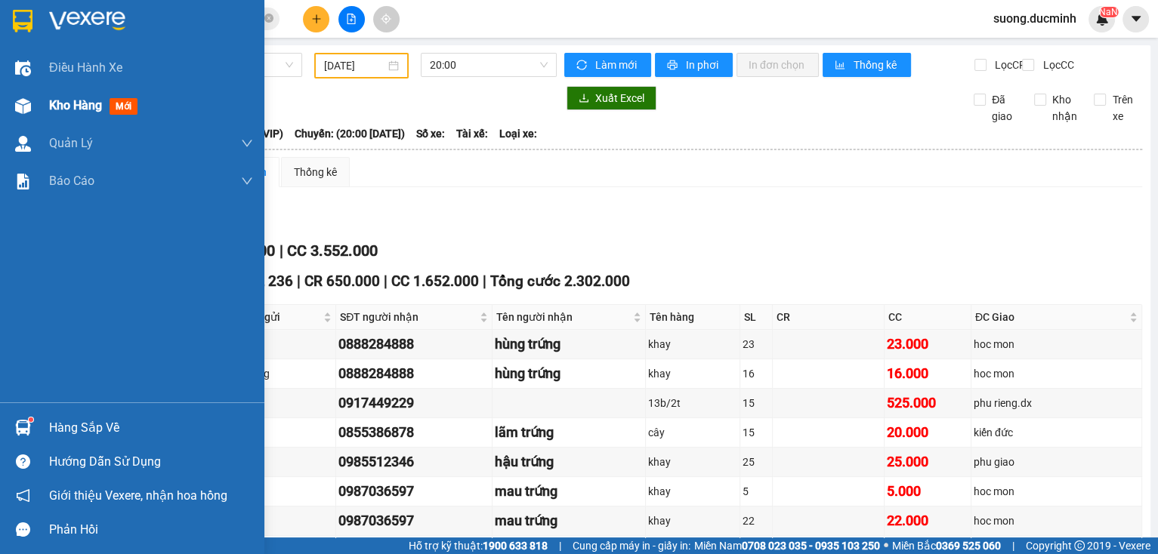
click at [78, 109] on span "Kho hàng" at bounding box center [75, 105] width 53 height 14
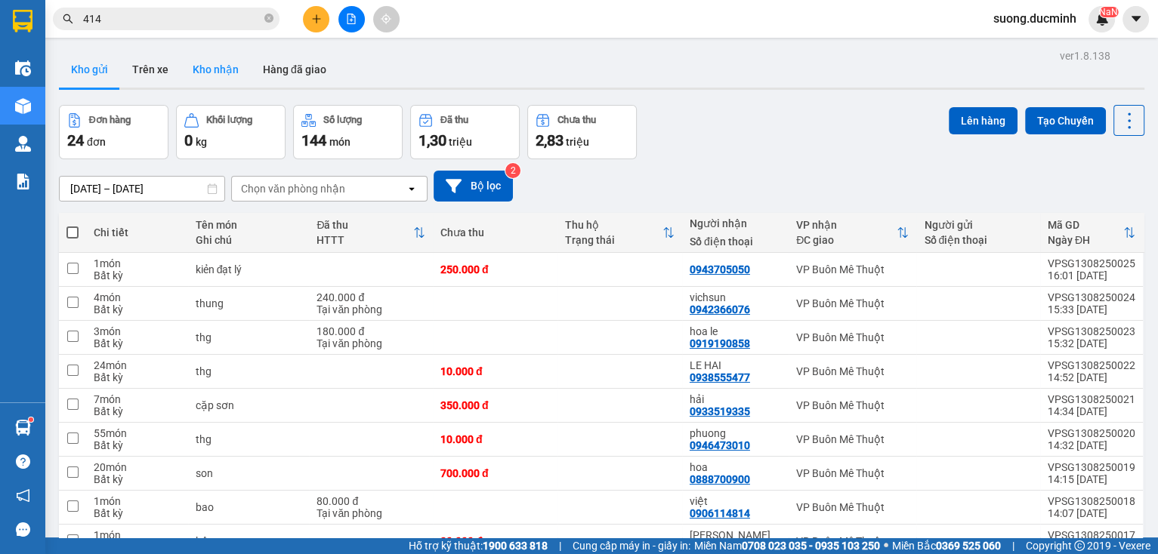
click at [224, 71] on button "Kho nhận" at bounding box center [215, 69] width 70 height 36
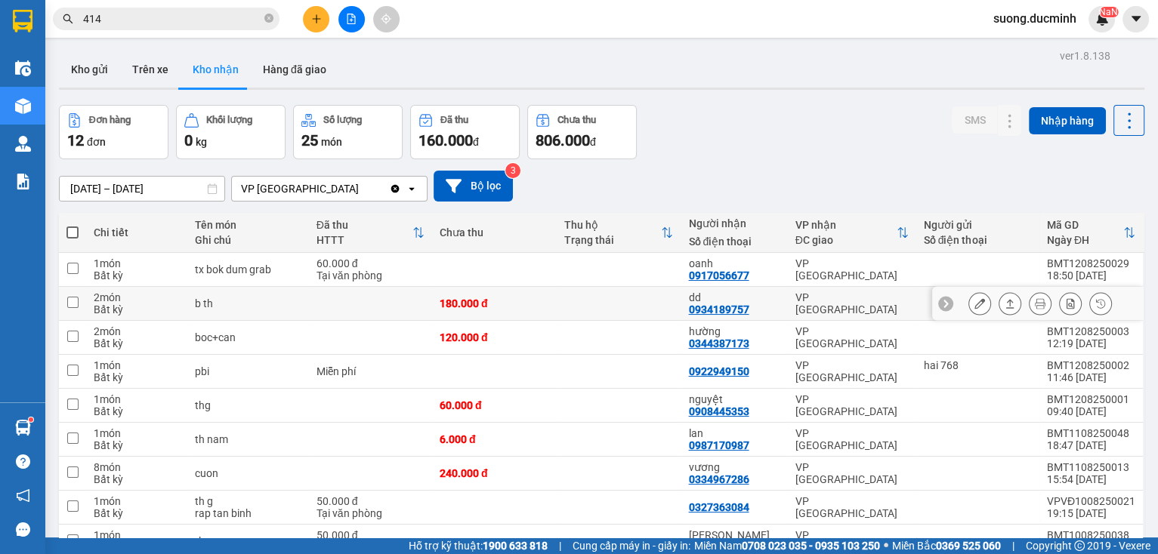
scroll to position [114, 0]
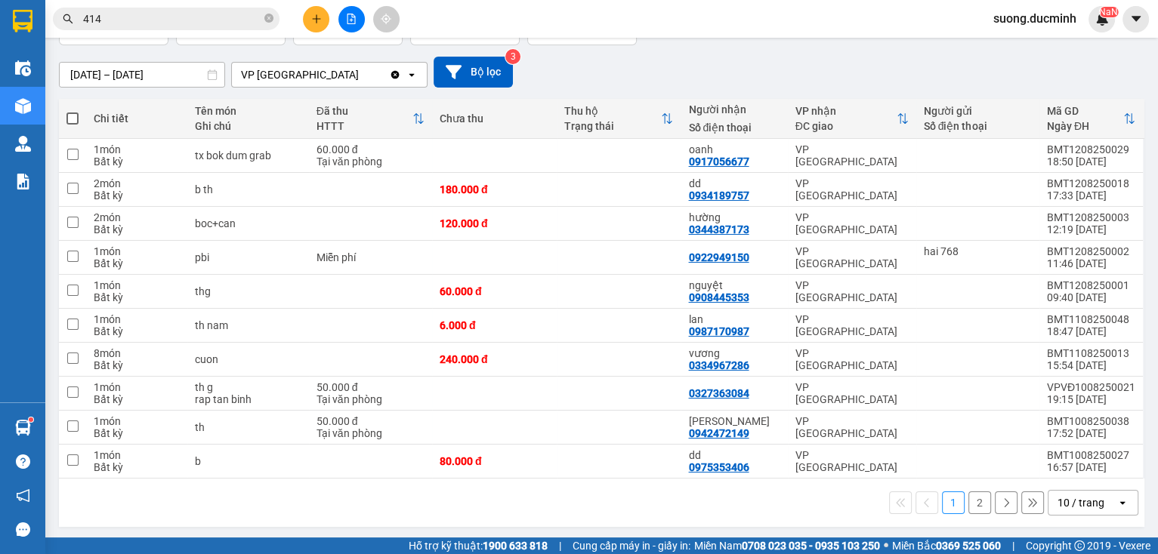
click at [968, 492] on button "2" at bounding box center [979, 503] width 23 height 23
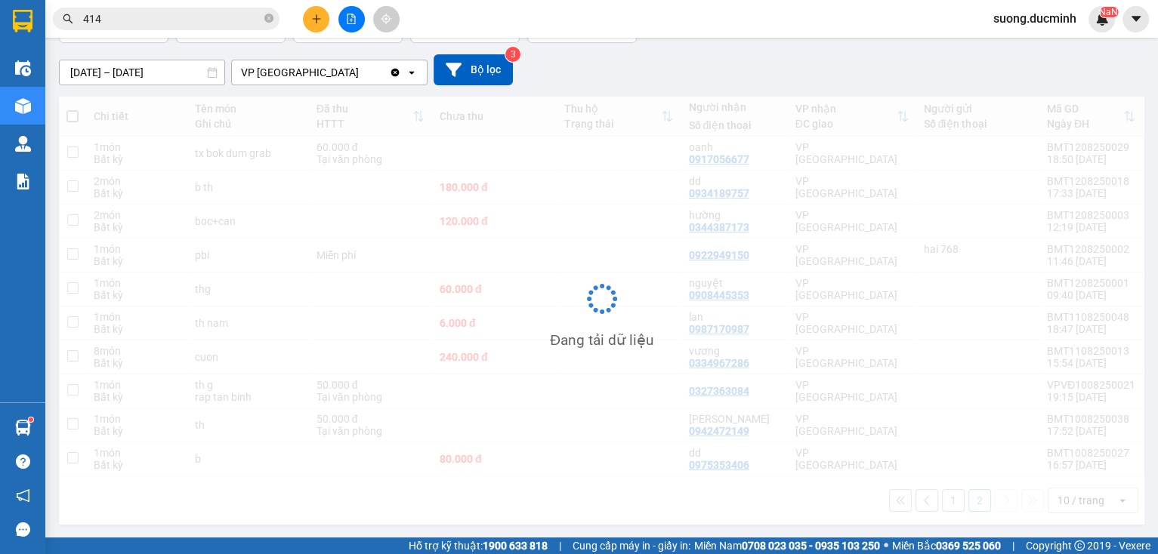
scroll to position [69, 0]
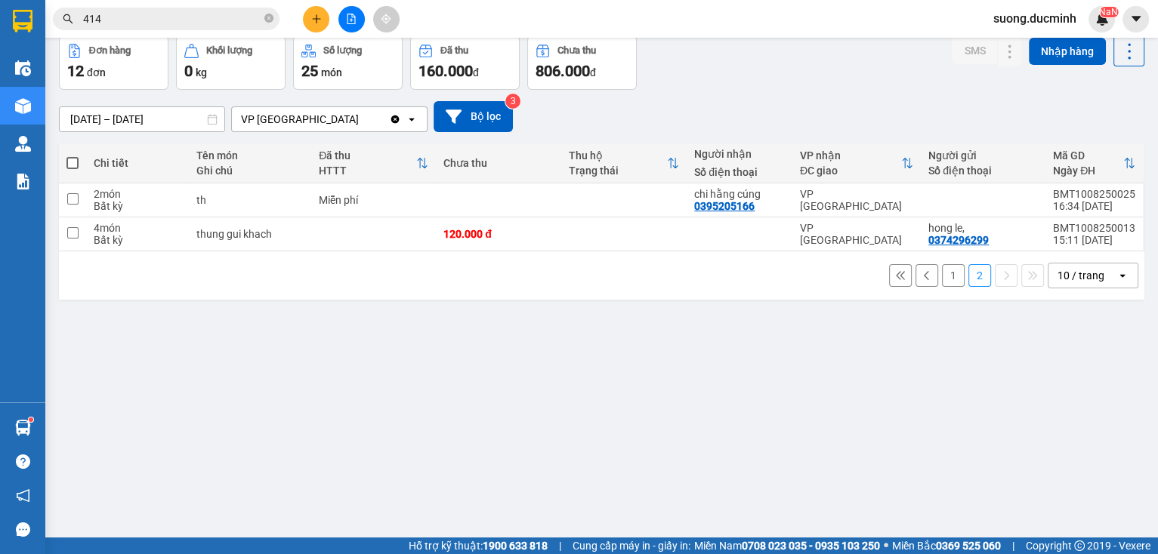
click at [942, 272] on button "1" at bounding box center [953, 275] width 23 height 23
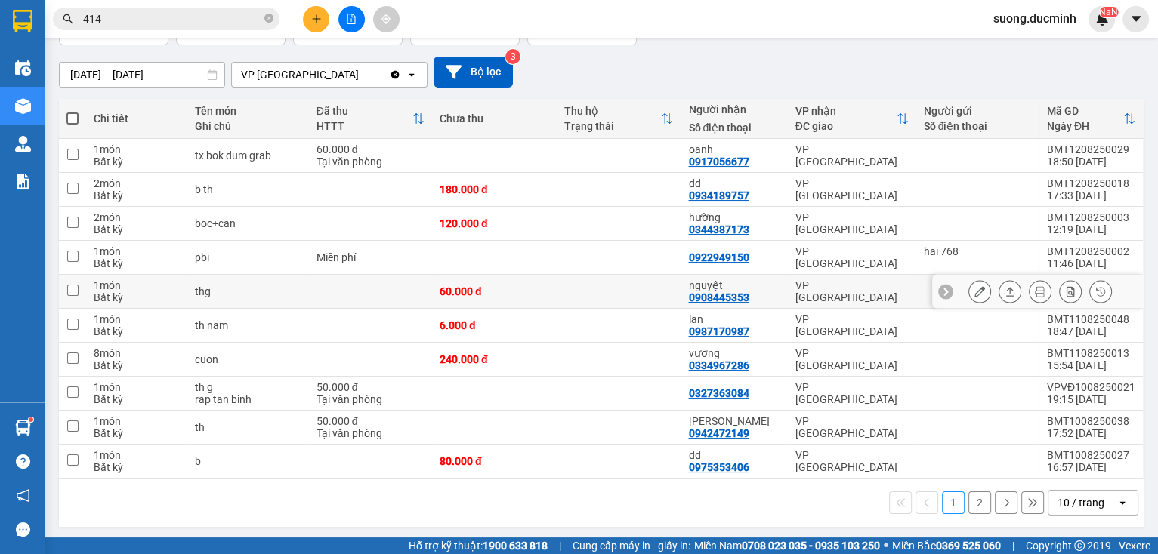
scroll to position [0, 0]
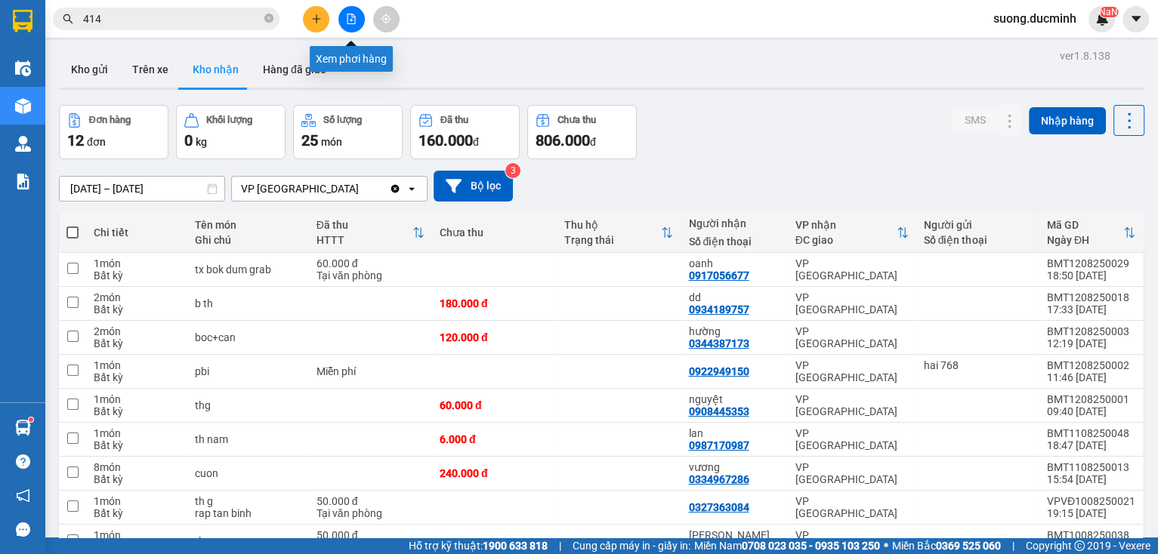
click at [356, 26] on button at bounding box center [351, 19] width 26 height 26
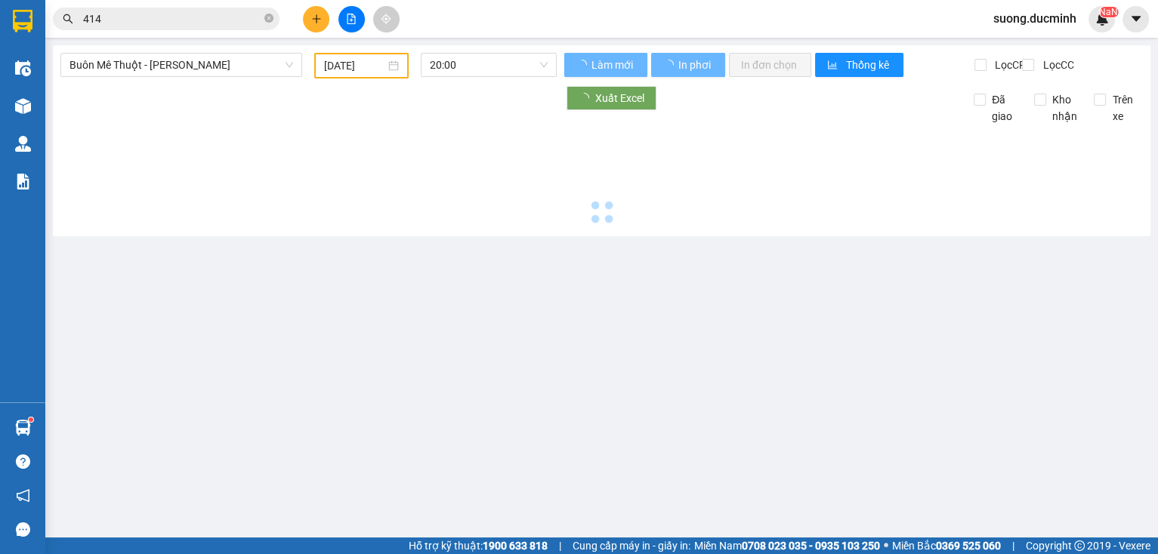
type input "[DATE]"
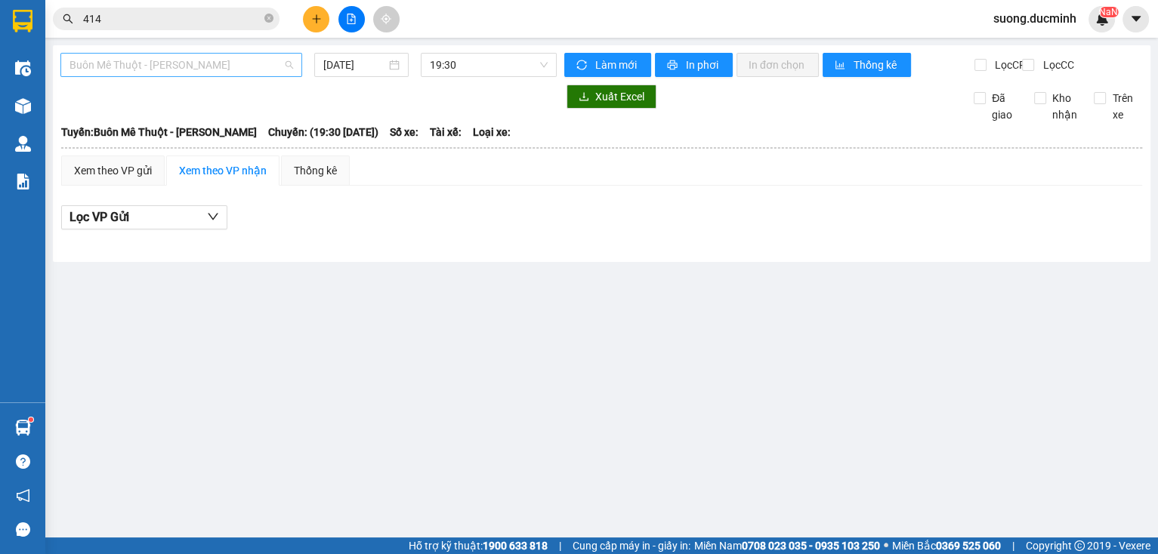
click at [251, 54] on span "Buôn Mê Thuột - [PERSON_NAME]" at bounding box center [181, 65] width 224 height 23
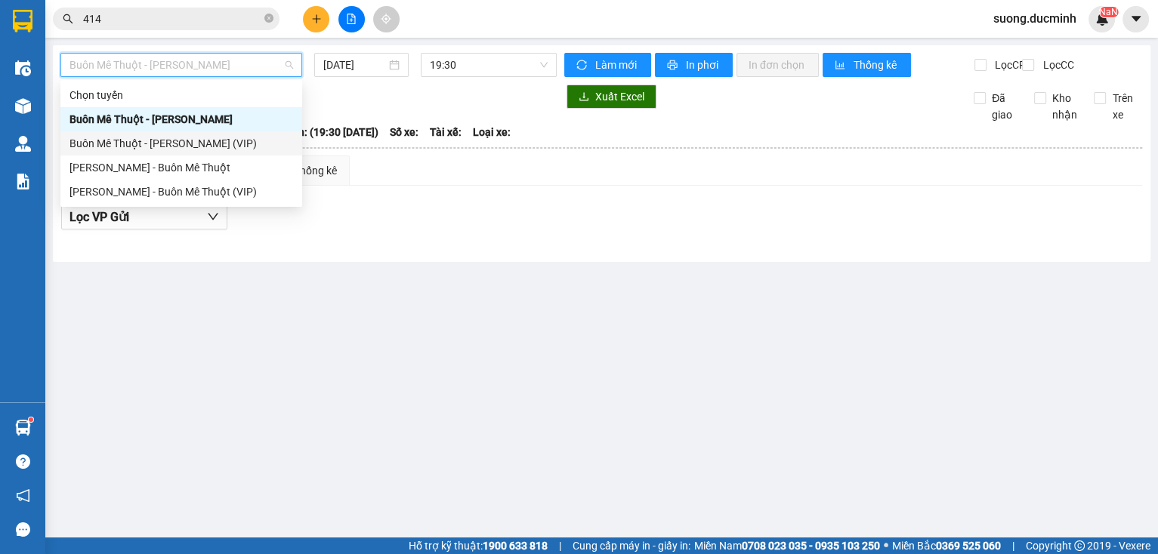
click at [251, 145] on div "Buôn Mê Thuột - [PERSON_NAME] (VIP)" at bounding box center [181, 143] width 224 height 17
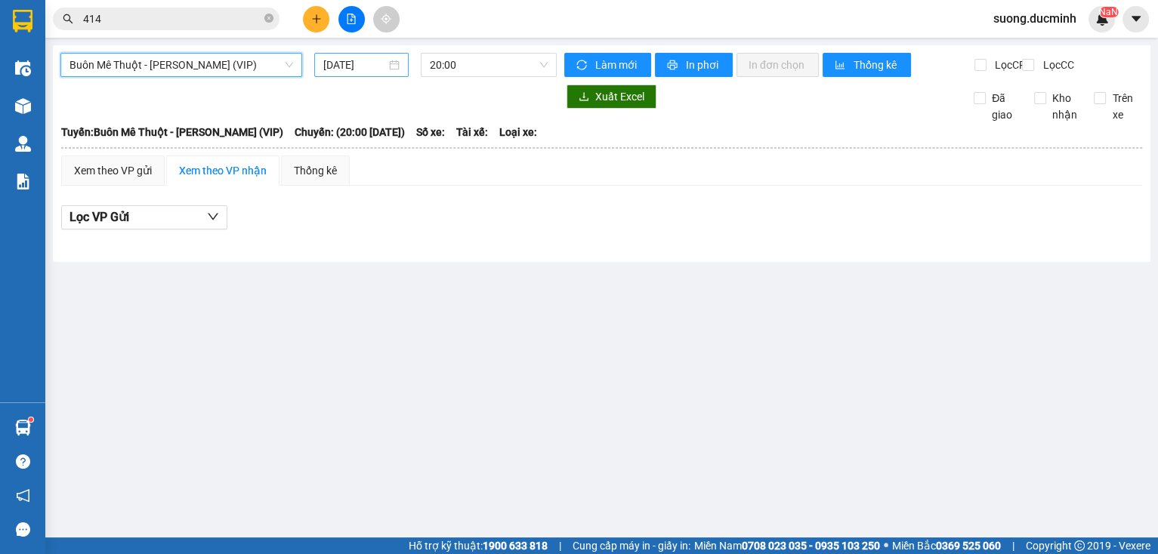
click at [375, 66] on input "[DATE]" at bounding box center [354, 65] width 62 height 17
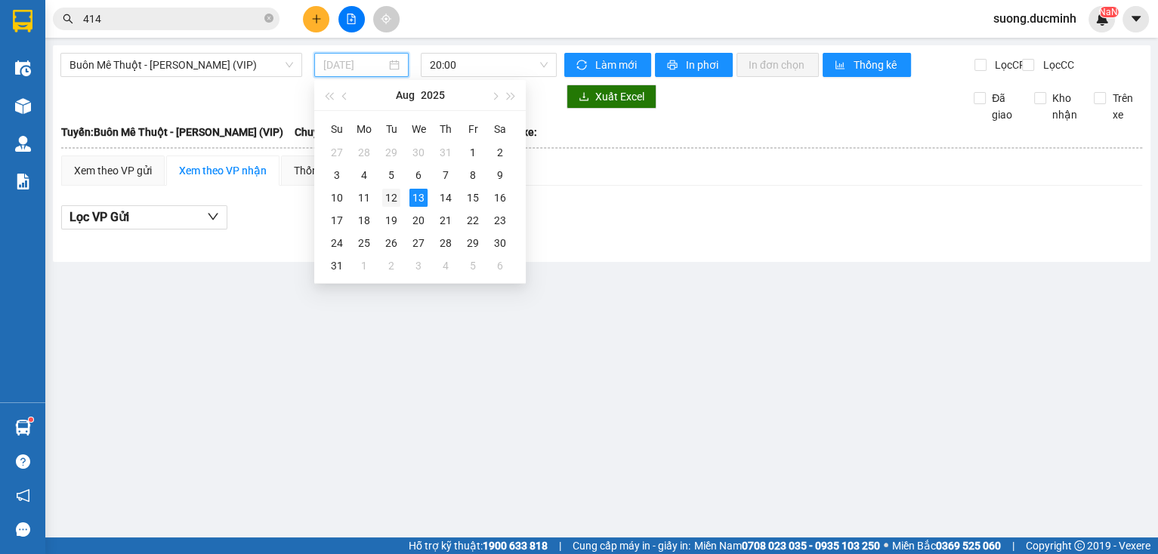
click at [390, 196] on div "12" at bounding box center [391, 198] width 18 height 18
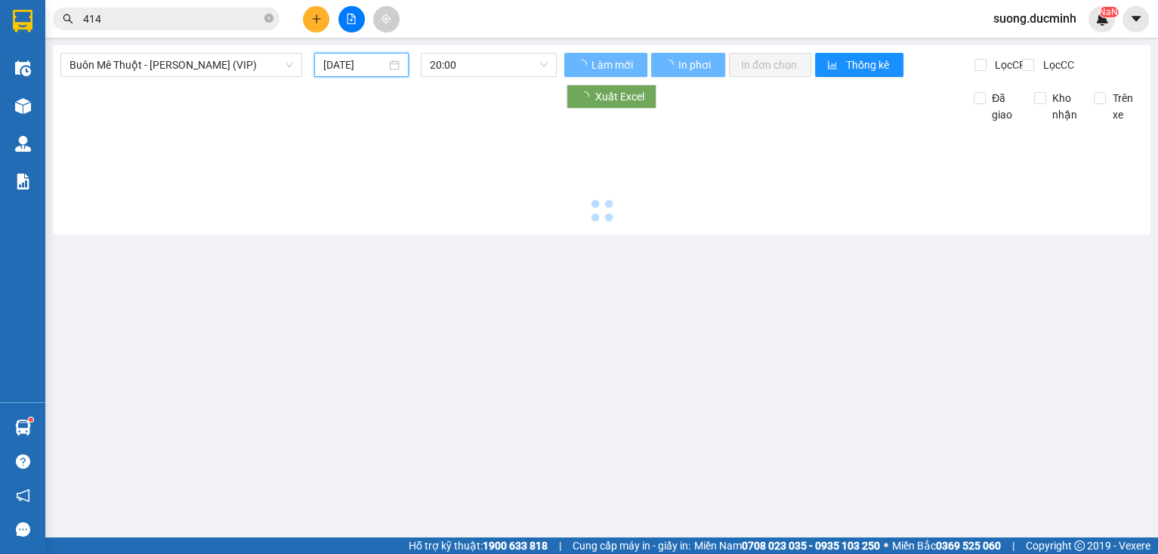
type input "[DATE]"
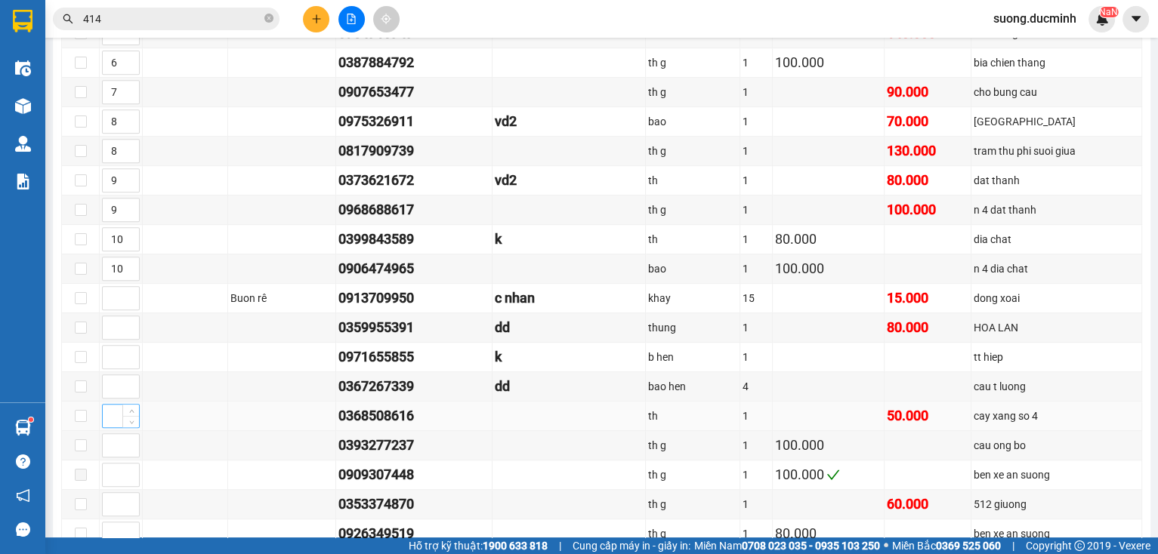
scroll to position [967, 0]
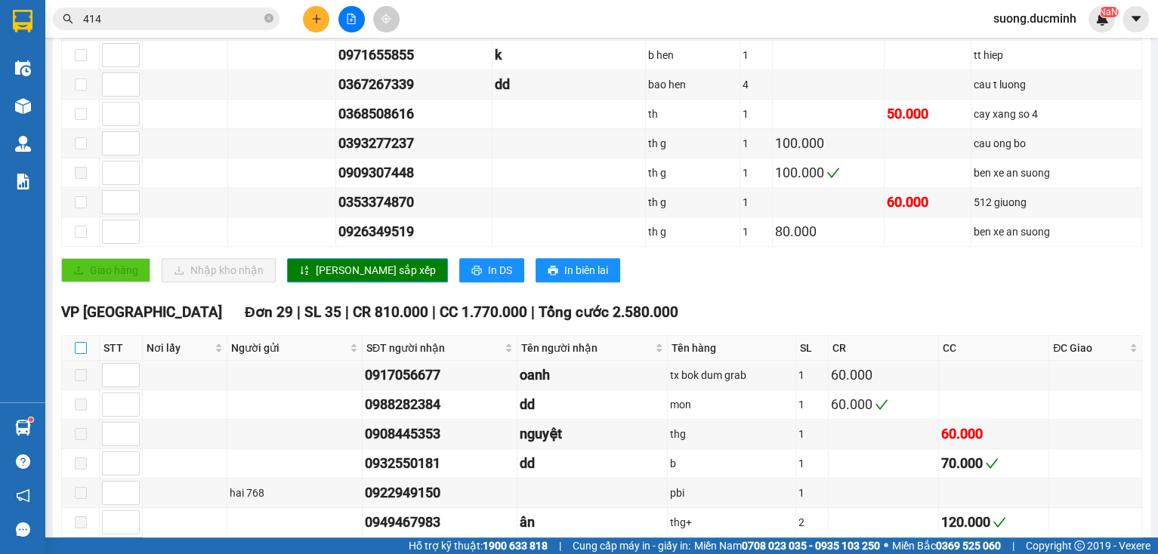
click at [81, 344] on input "checkbox" at bounding box center [81, 348] width 12 height 12
checkbox input "true"
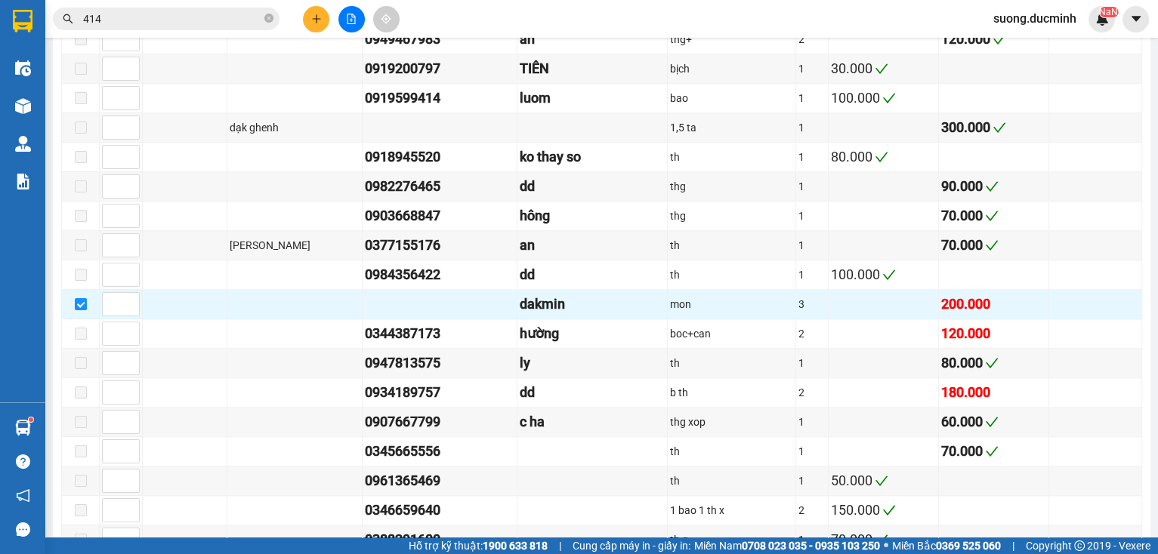
scroll to position [1752, 0]
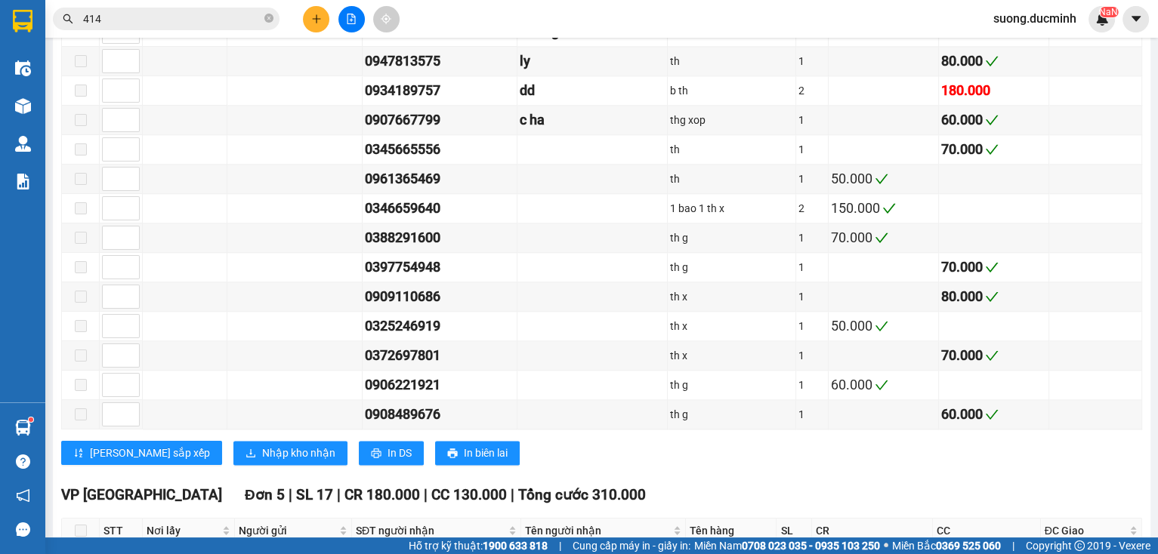
click at [233, 445] on button "Nhập kho nhận" at bounding box center [290, 453] width 114 height 24
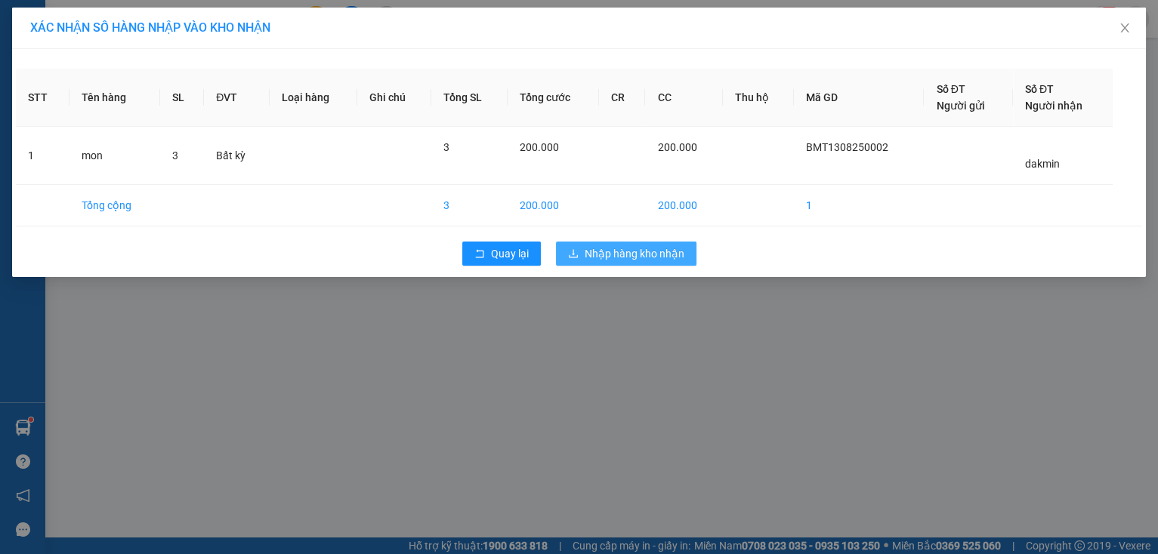
click at [646, 251] on span "Nhập hàng kho nhận" at bounding box center [634, 253] width 100 height 17
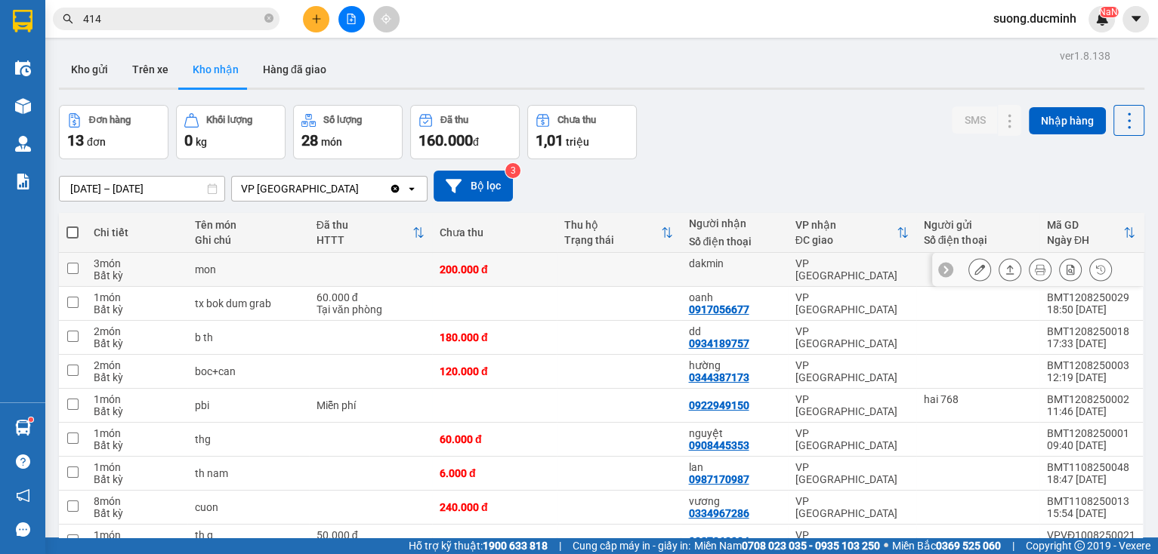
click at [976, 273] on button at bounding box center [979, 270] width 21 height 26
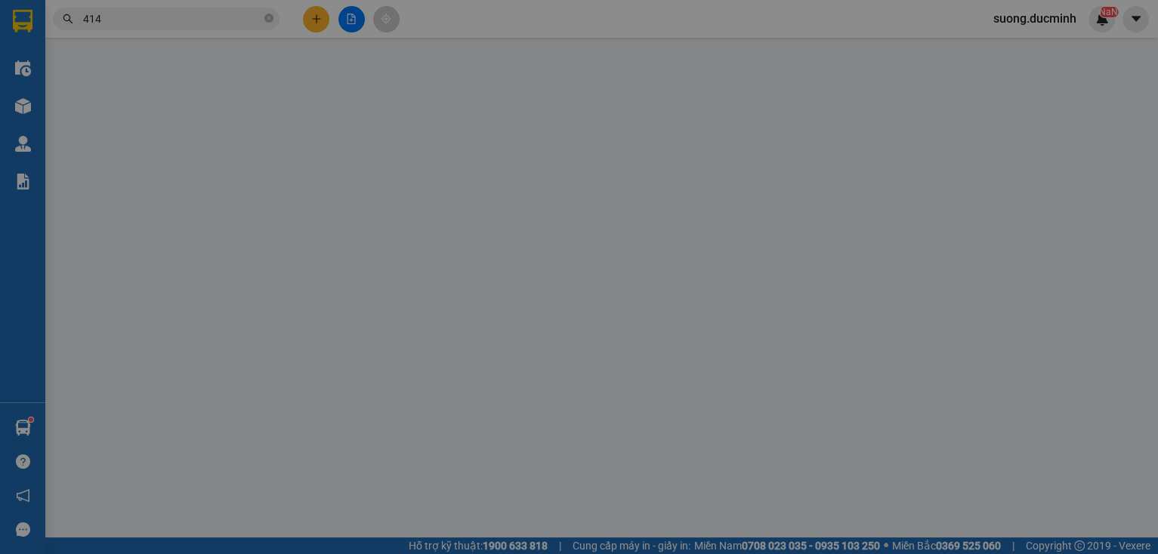
type input "dakmin"
type input "200.000"
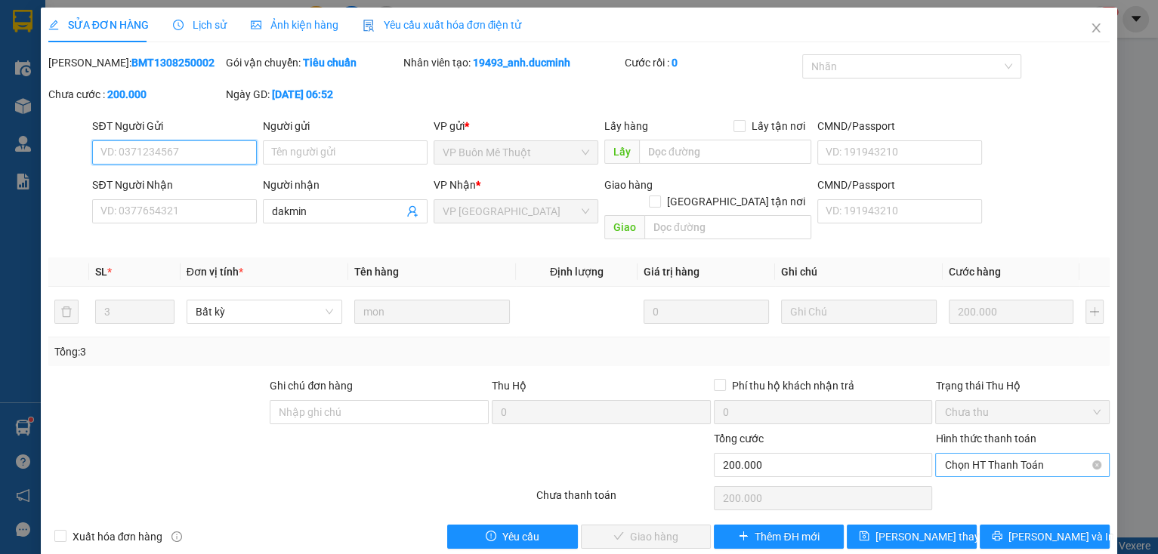
click at [980, 454] on span "Chọn HT Thanh Toán" at bounding box center [1022, 465] width 156 height 23
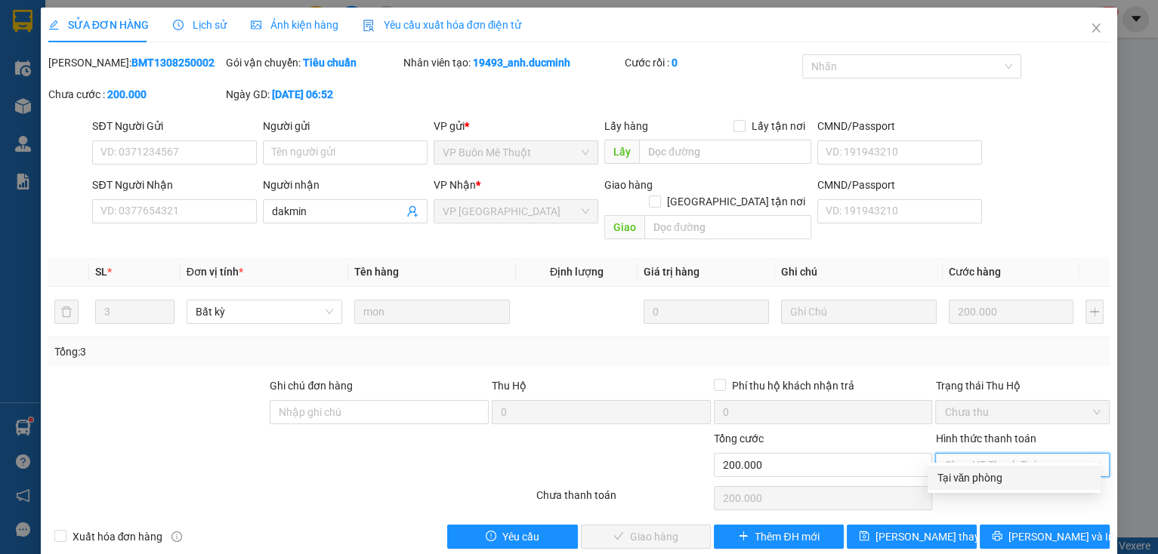
click at [959, 480] on div "Tại văn phòng" at bounding box center [1013, 478] width 155 height 17
type input "0"
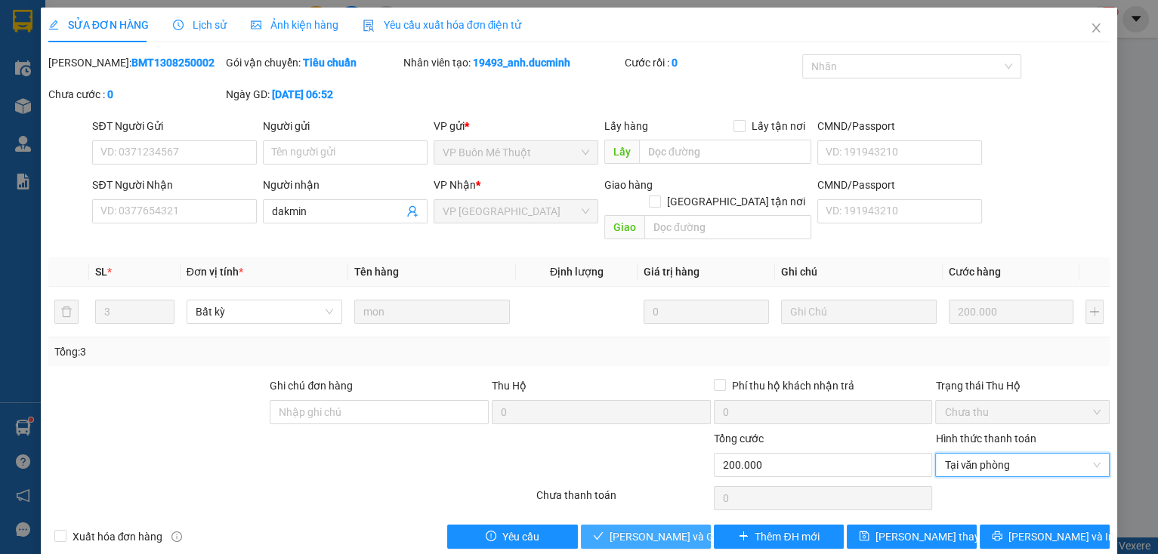
click at [653, 529] on span "[PERSON_NAME] và Giao hàng" at bounding box center [681, 537] width 145 height 17
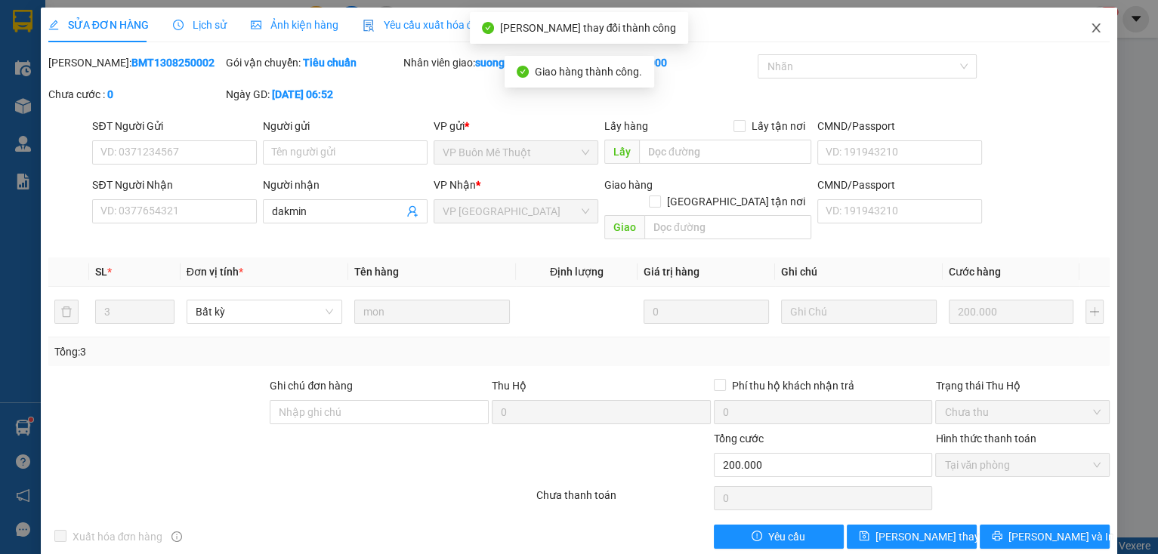
click at [1090, 32] on icon "close" at bounding box center [1096, 28] width 12 height 12
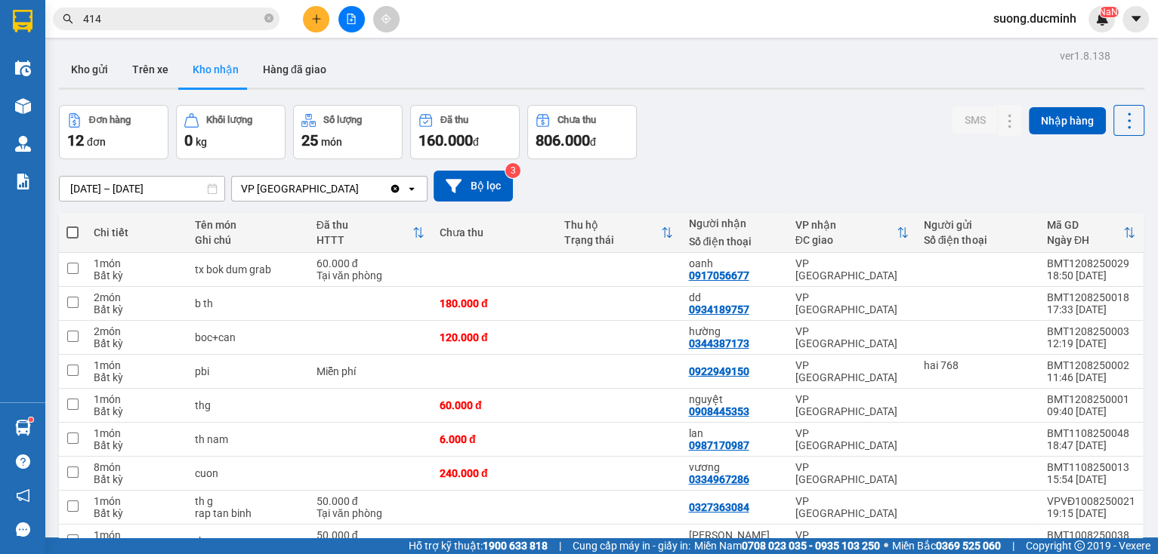
click at [342, 23] on button at bounding box center [351, 19] width 26 height 26
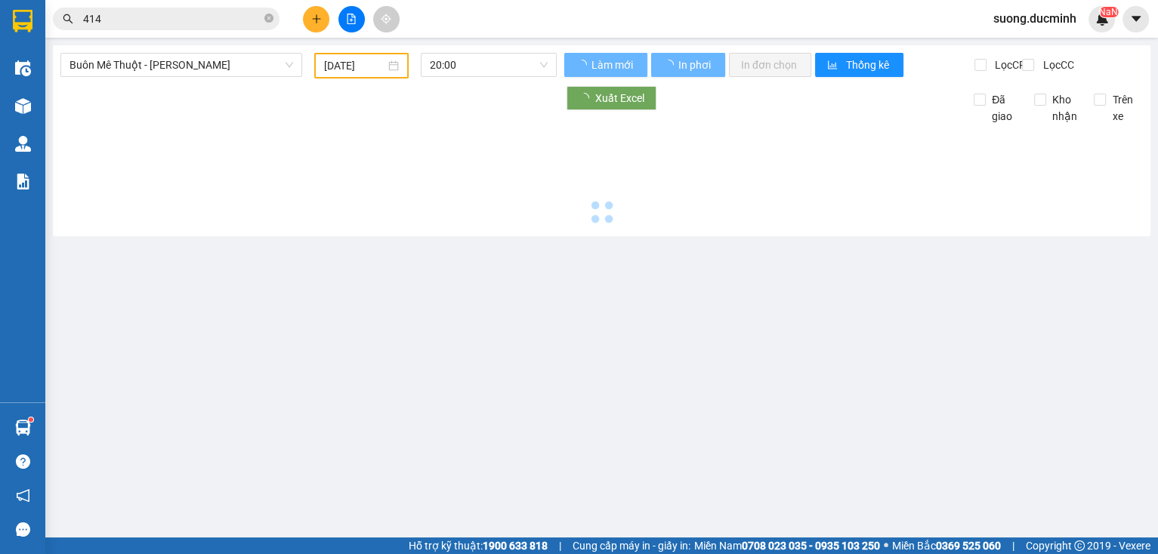
type input "[DATE]"
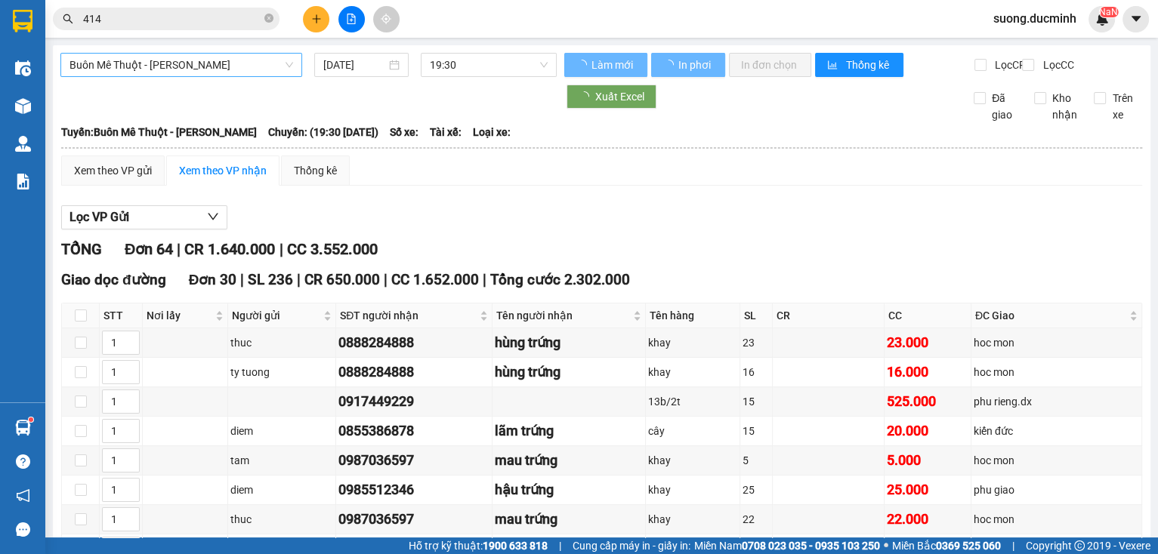
click at [245, 69] on span "Buôn Mê Thuột - [PERSON_NAME]" at bounding box center [181, 65] width 224 height 23
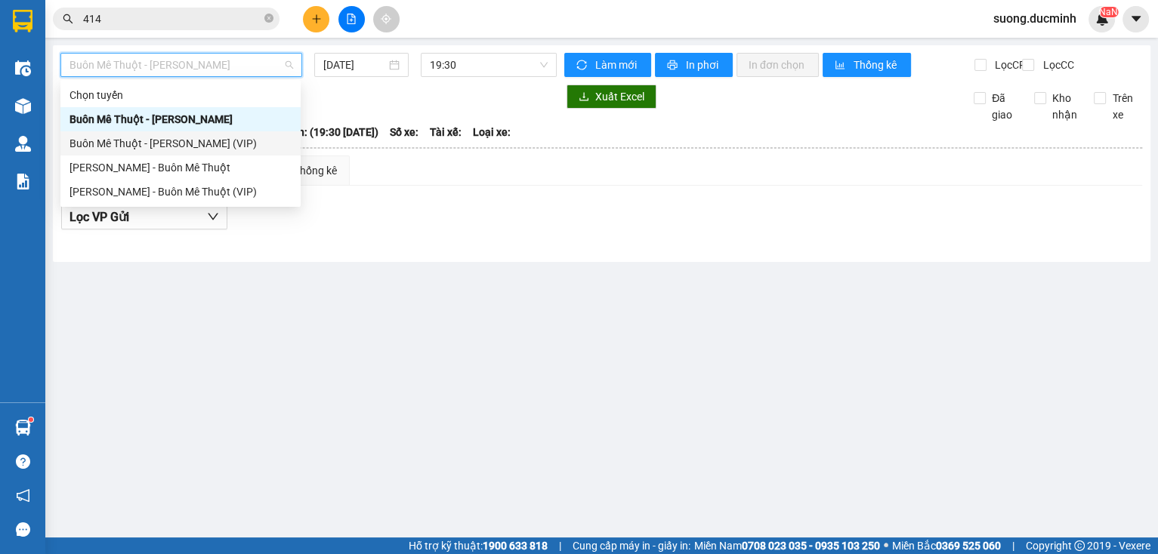
click at [202, 139] on div "Buôn Mê Thuột - [PERSON_NAME] (VIP)" at bounding box center [180, 143] width 222 height 17
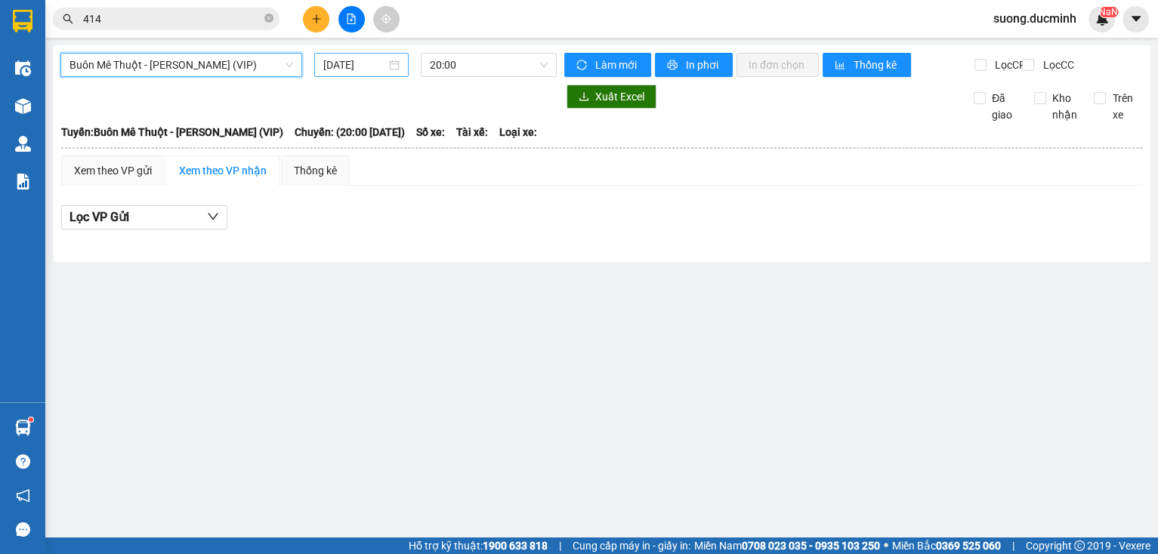
click at [340, 66] on input "[DATE]" at bounding box center [354, 65] width 62 height 17
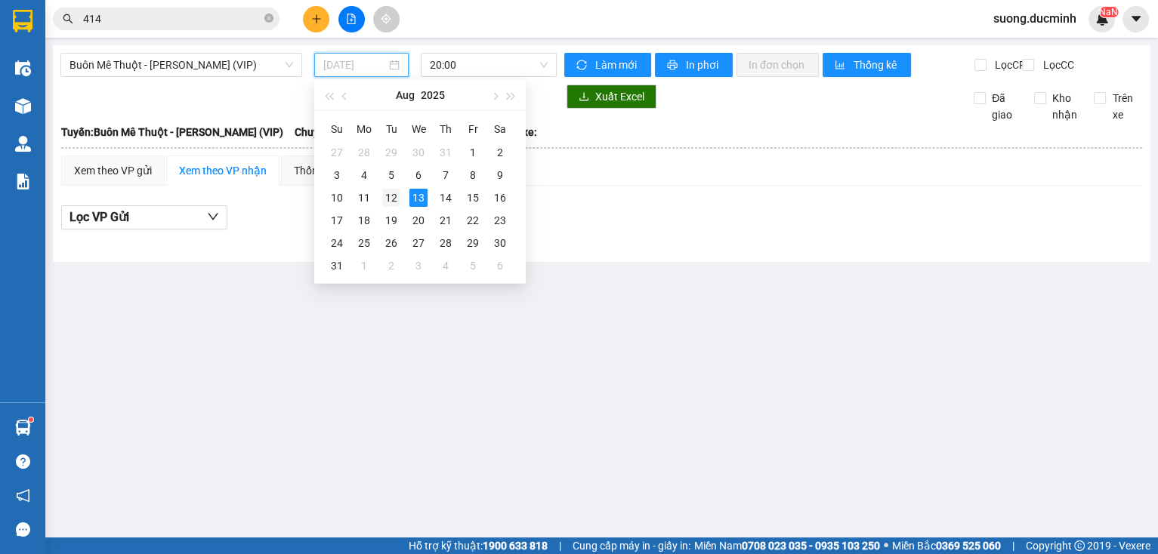
click at [389, 196] on div "12" at bounding box center [391, 198] width 18 height 18
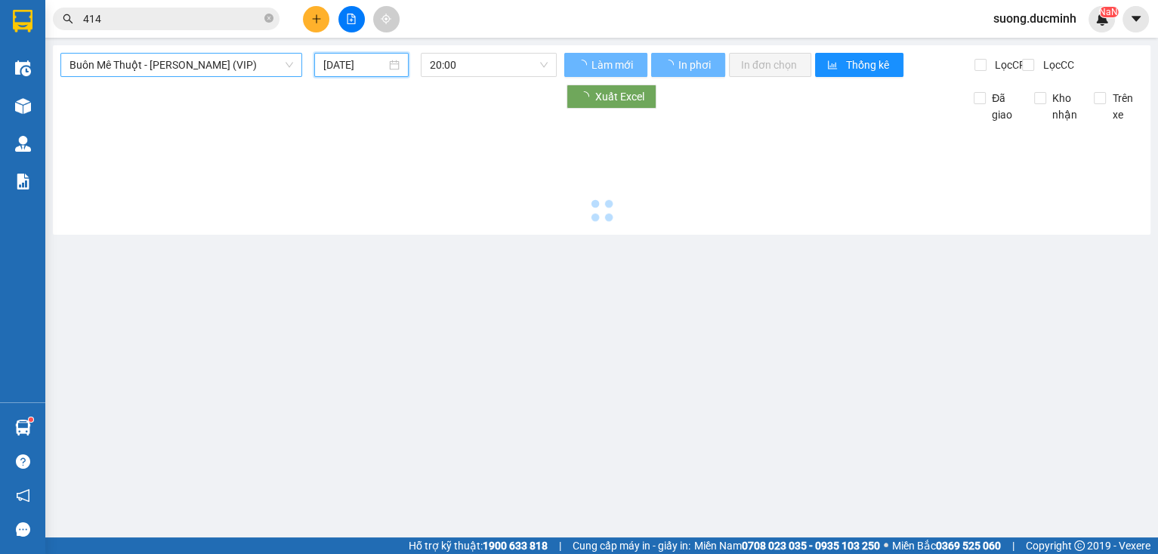
type input "[DATE]"
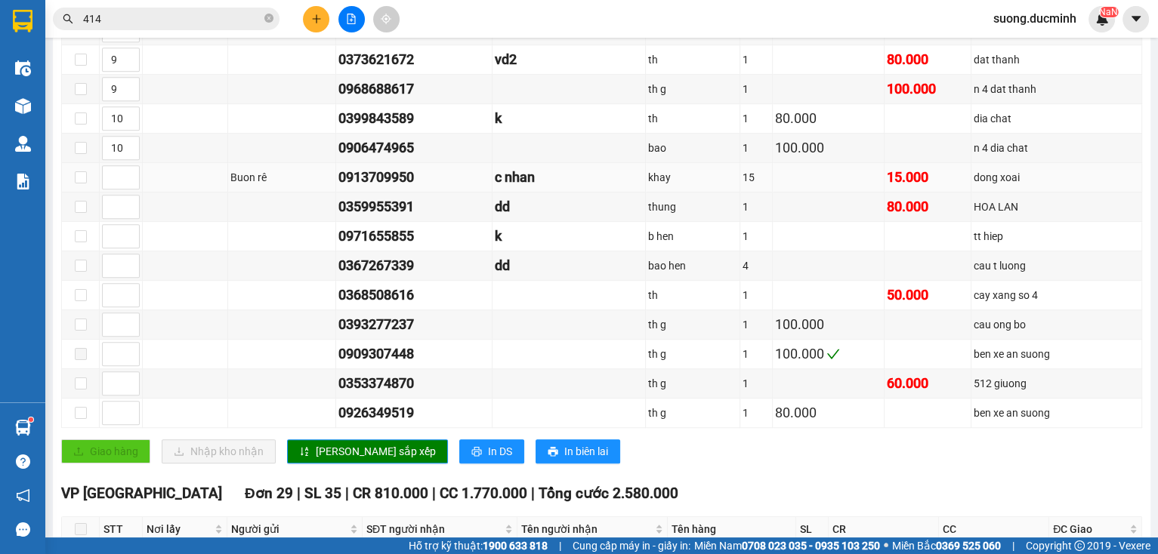
scroll to position [967, 0]
